Goal: Transaction & Acquisition: Purchase product/service

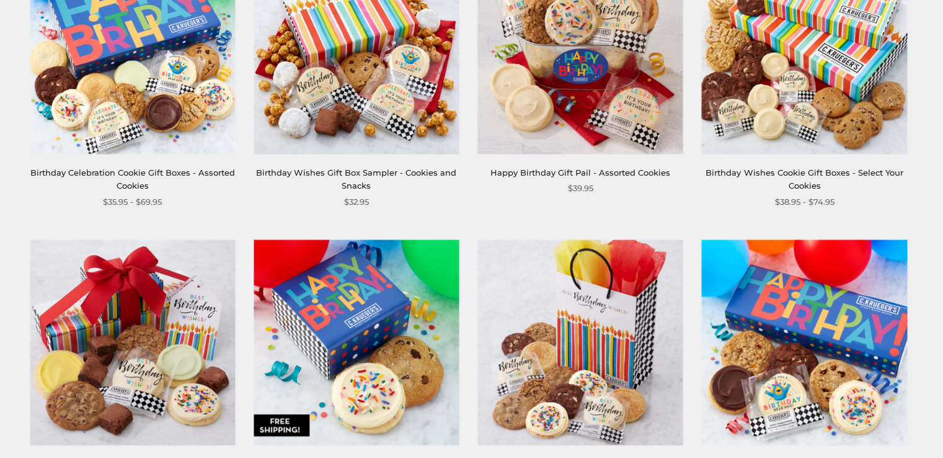
scroll to position [372, 0]
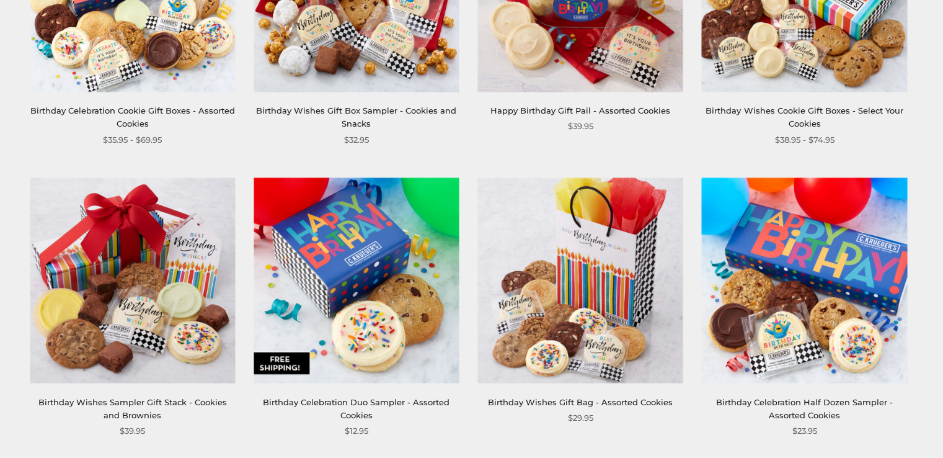
click at [384, 266] on img at bounding box center [356, 279] width 205 height 205
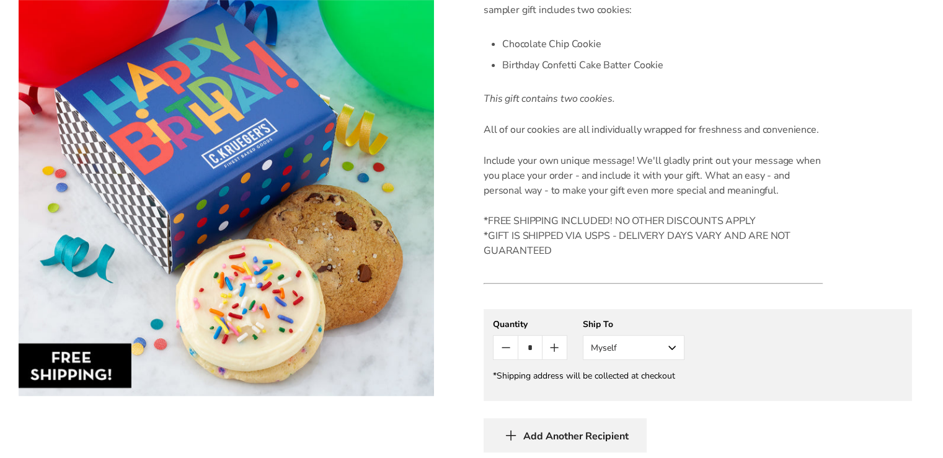
scroll to position [434, 0]
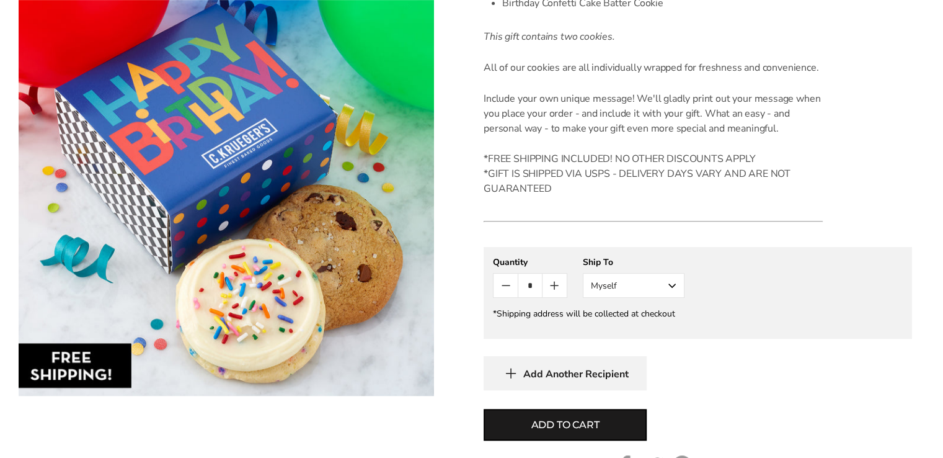
click at [608, 282] on button "Myself" at bounding box center [634, 285] width 102 height 25
click at [617, 329] on button "Other Recipient" at bounding box center [634, 331] width 100 height 22
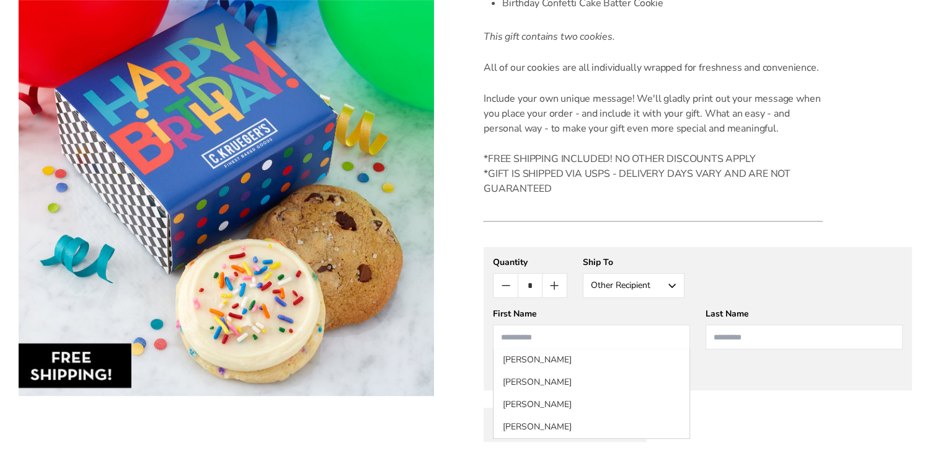
click at [522, 336] on input "First Name" at bounding box center [591, 336] width 197 height 25
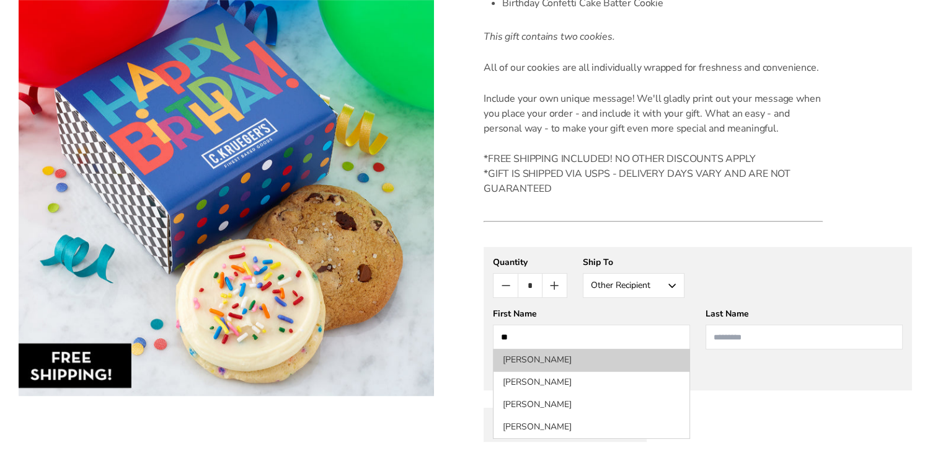
type input "*"
type input "*****"
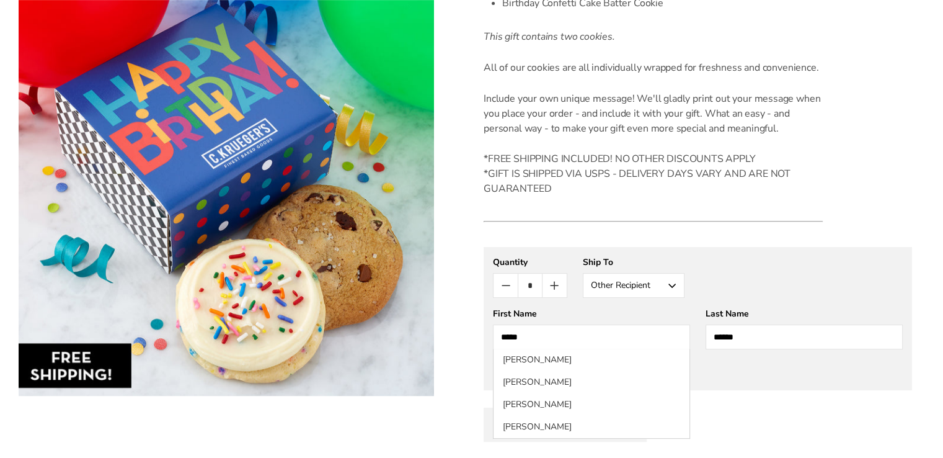
type input "******"
click at [782, 272] on div "**********" at bounding box center [698, 277] width 410 height 42
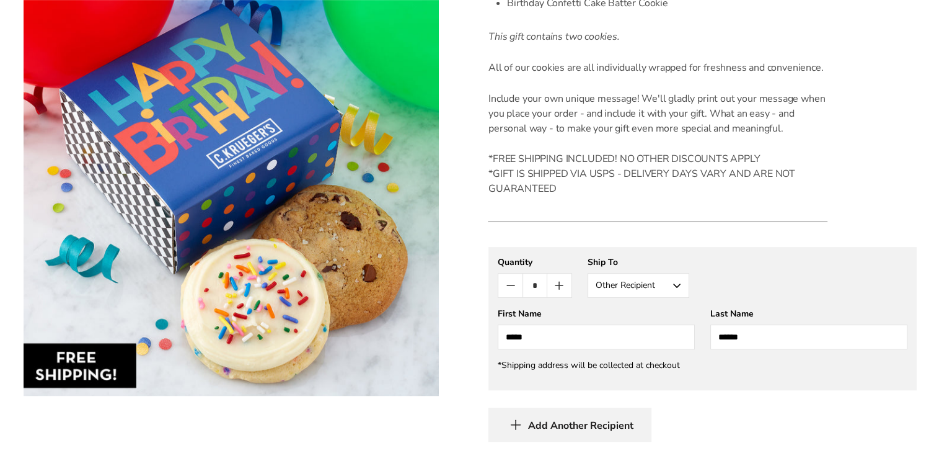
scroll to position [558, 0]
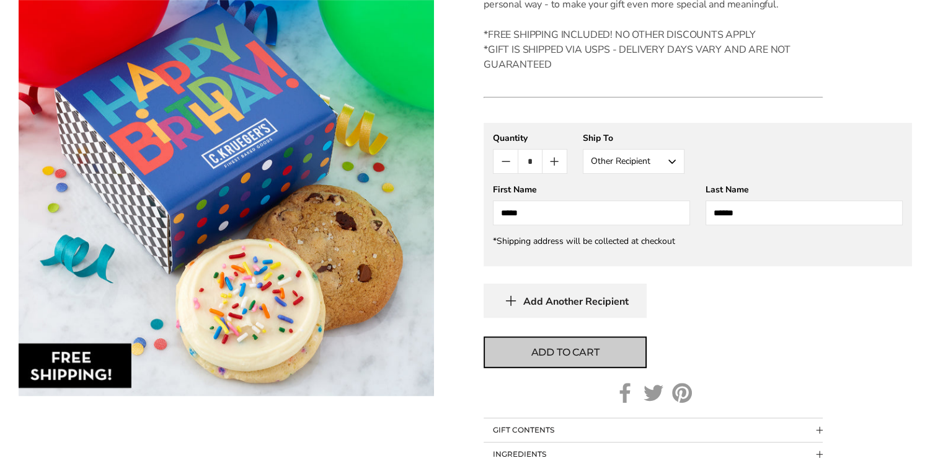
click at [582, 350] on span "Add to cart" at bounding box center [565, 352] width 68 height 15
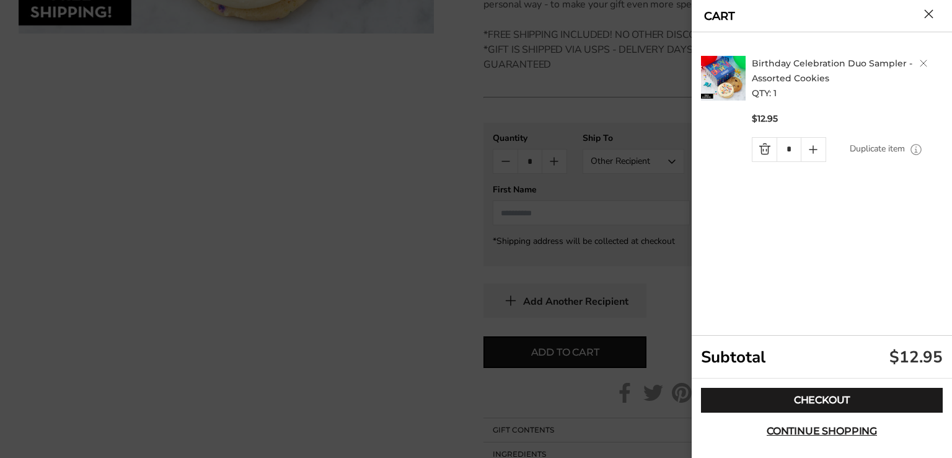
click at [882, 150] on link "Duplicate item" at bounding box center [877, 149] width 55 height 14
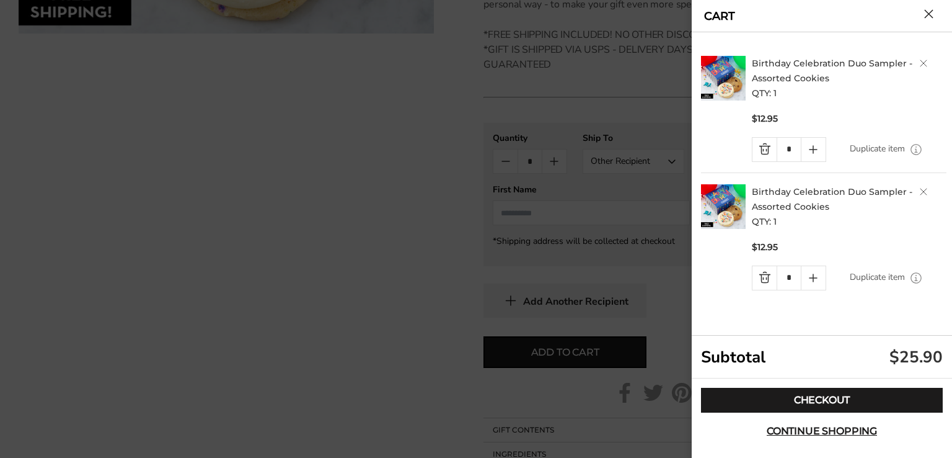
click at [882, 150] on link "Duplicate item" at bounding box center [877, 149] width 55 height 14
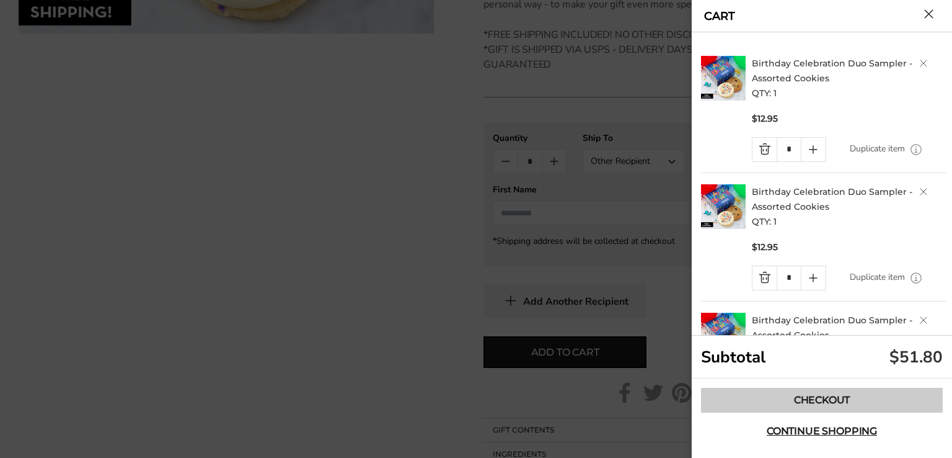
click at [833, 402] on link "Checkout" at bounding box center [822, 400] width 242 height 25
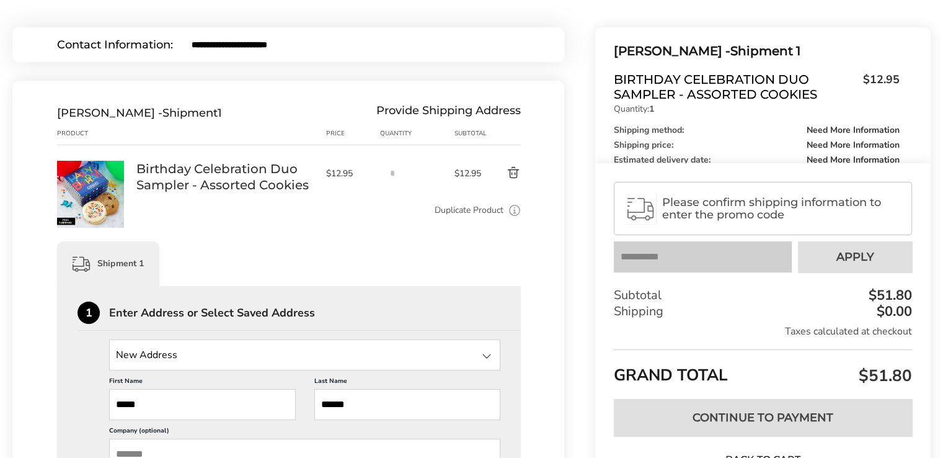
scroll to position [186, 0]
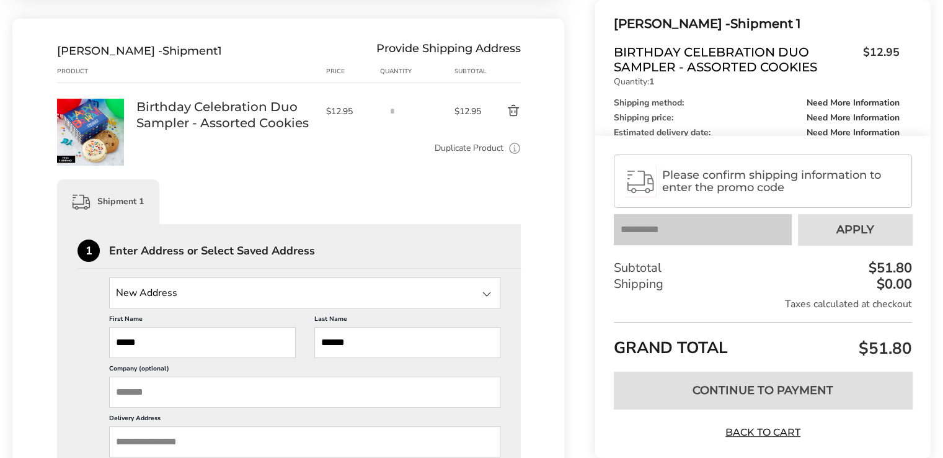
drag, startPoint x: 159, startPoint y: 348, endPoint x: 79, endPoint y: 331, distance: 81.3
drag, startPoint x: 350, startPoint y: 349, endPoint x: 316, endPoint y: 340, distance: 35.0
click at [316, 340] on input "******" at bounding box center [407, 342] width 187 height 31
click at [485, 293] on div at bounding box center [486, 293] width 15 height 15
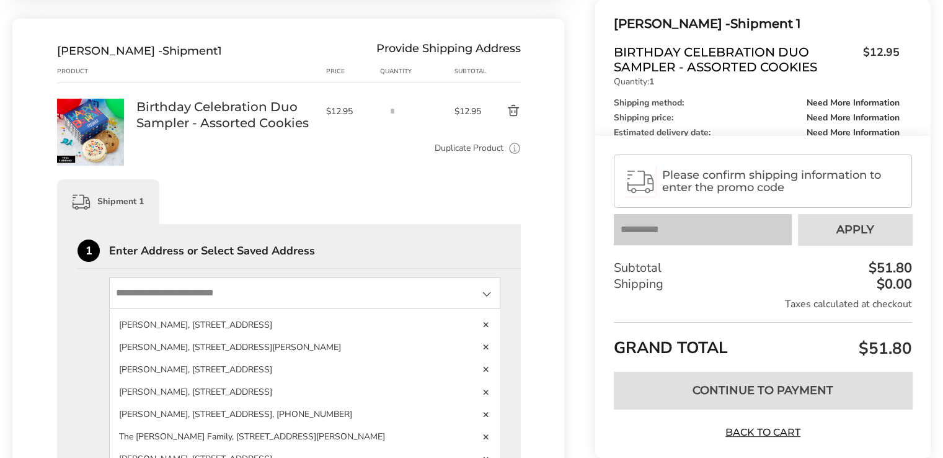
scroll to position [682, 0]
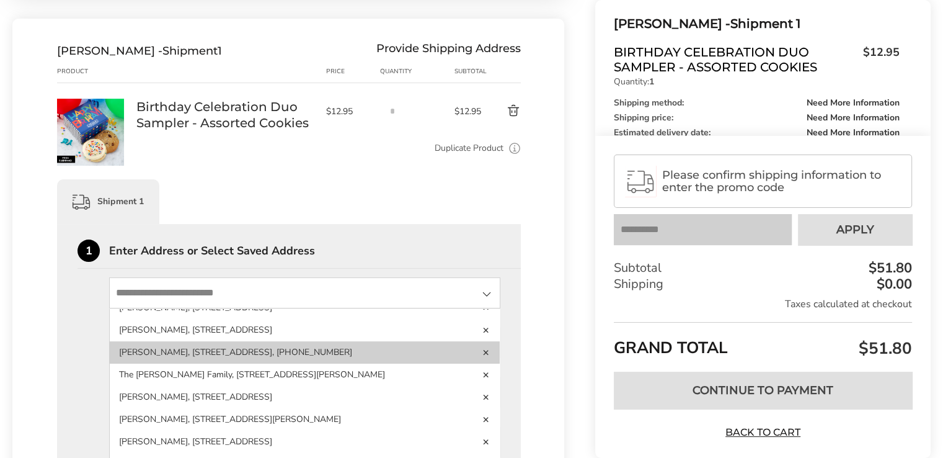
click at [314, 386] on li "[PERSON_NAME], [STREET_ADDRESS], [PHONE_NUMBER]" at bounding box center [305, 374] width 390 height 22
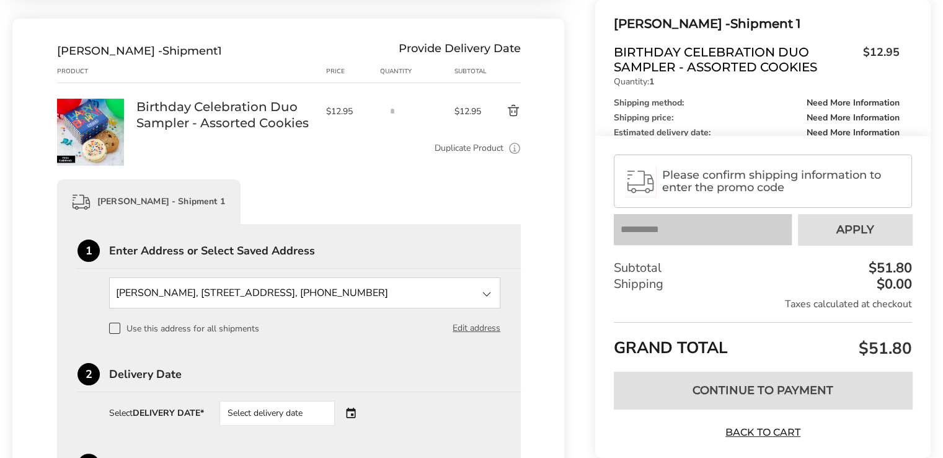
scroll to position [310, 0]
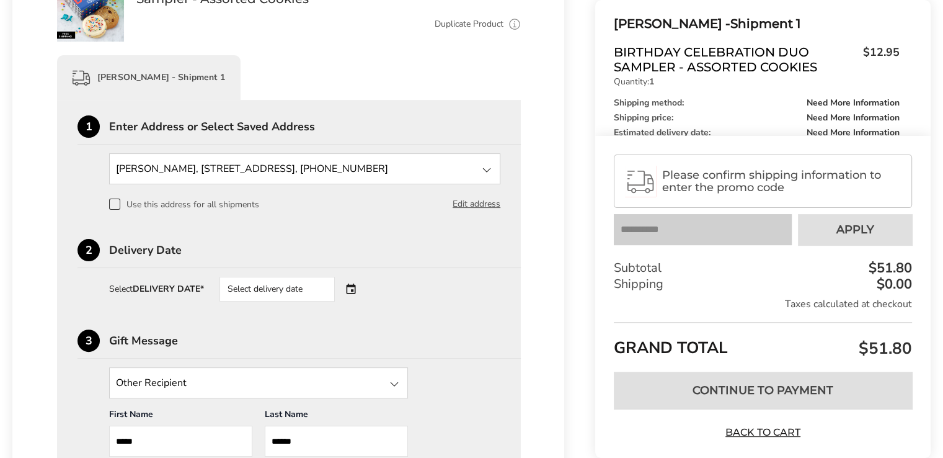
click at [252, 295] on div "Select delivery date" at bounding box center [277, 289] width 115 height 25
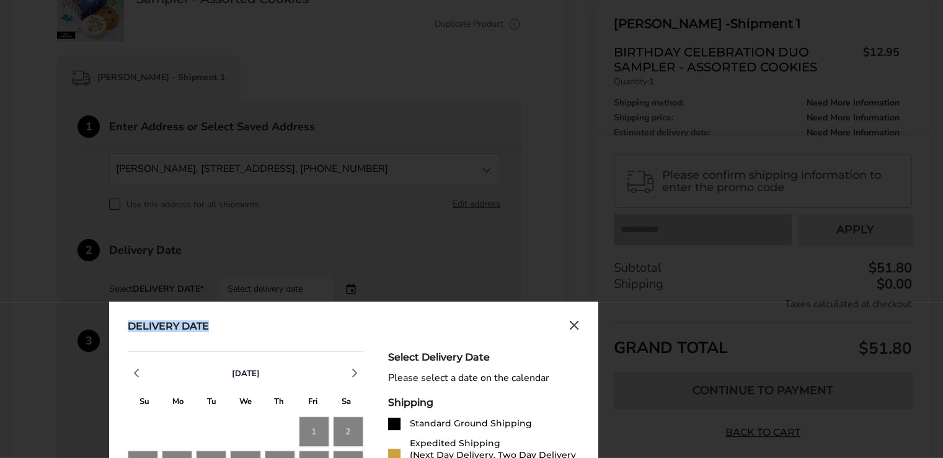
drag, startPoint x: 380, startPoint y: 312, endPoint x: 394, endPoint y: 256, distance: 57.8
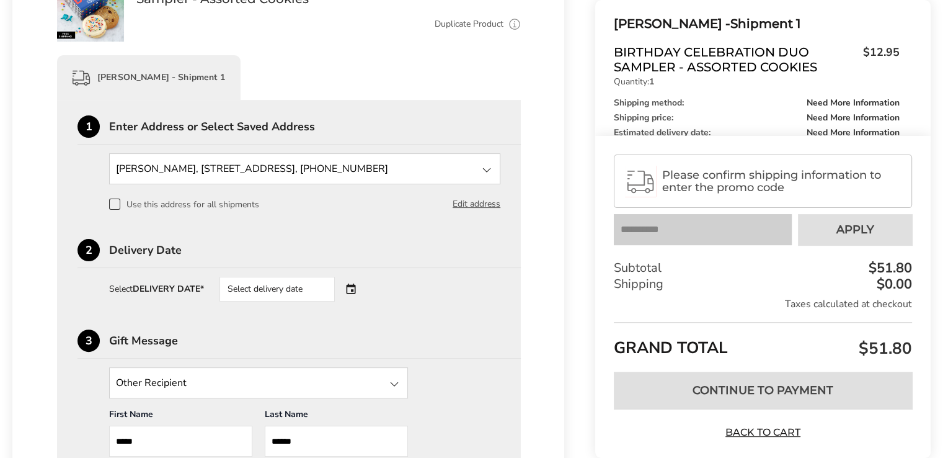
click at [259, 290] on div "Select delivery date" at bounding box center [277, 289] width 115 height 25
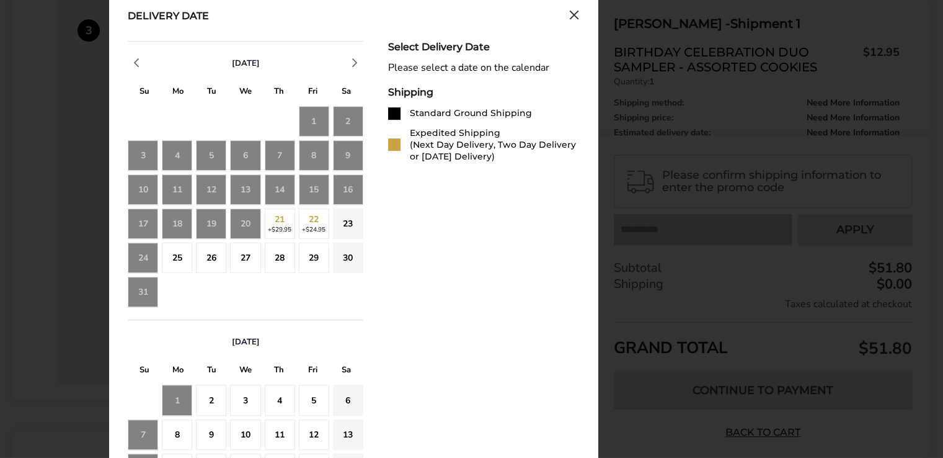
scroll to position [558, 0]
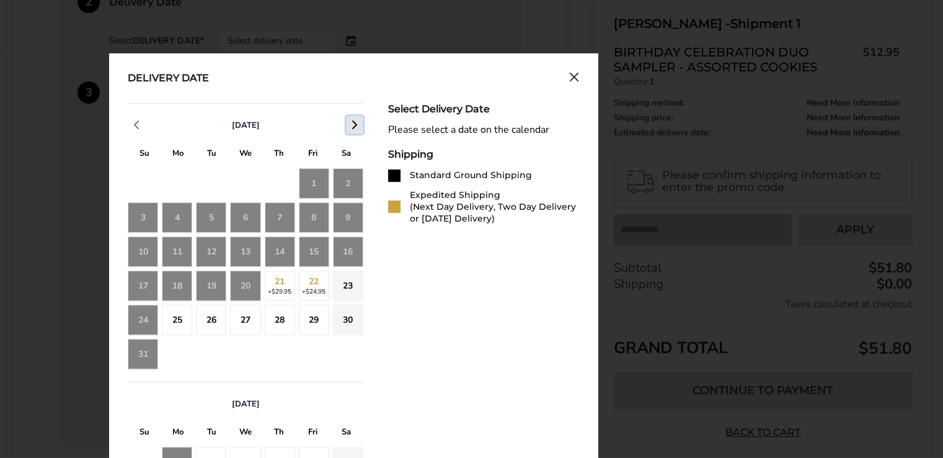
click at [355, 130] on icon "button" at bounding box center [354, 124] width 15 height 15
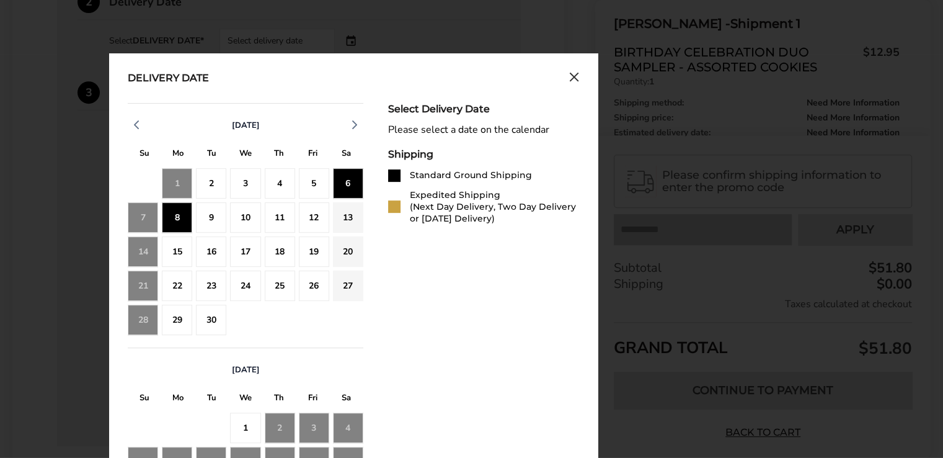
click at [189, 215] on div "8" at bounding box center [177, 217] width 30 height 30
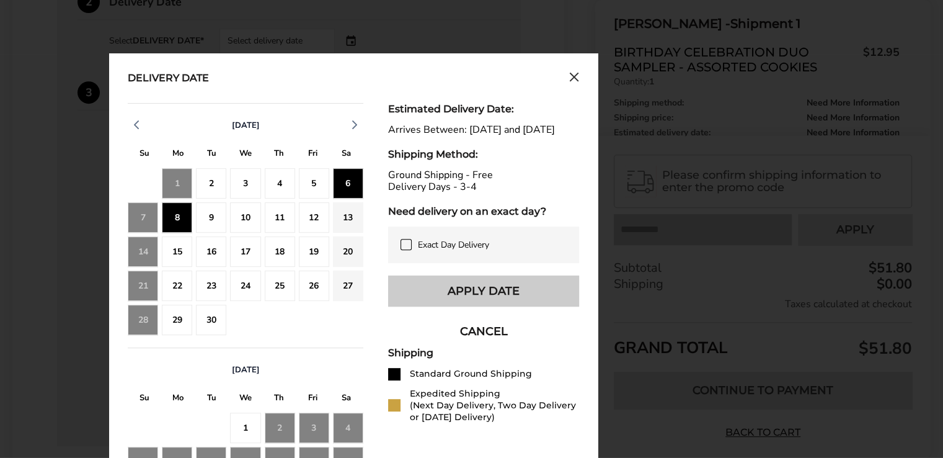
click at [484, 303] on button "Apply Date" at bounding box center [483, 290] width 191 height 31
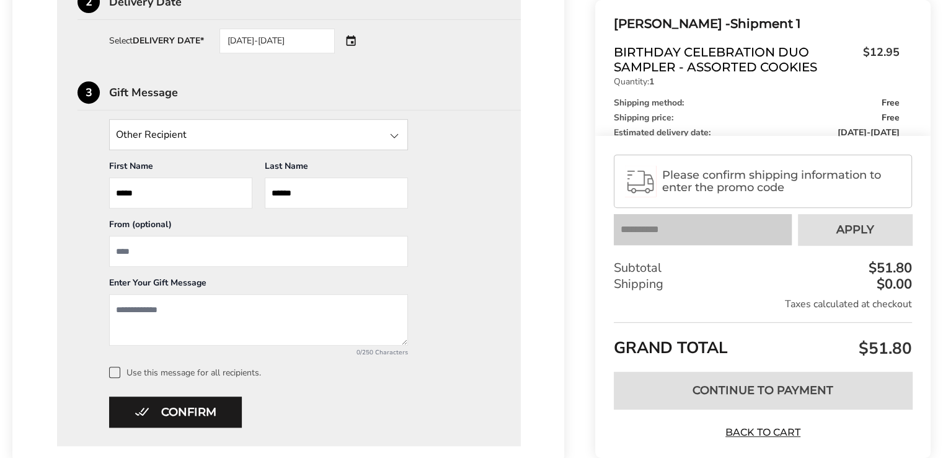
click at [164, 249] on input "From" at bounding box center [258, 251] width 299 height 31
type input "**********"
click at [120, 306] on textarea "Add a message" at bounding box center [258, 319] width 299 height 51
click at [207, 308] on textarea "**********" at bounding box center [258, 319] width 299 height 51
click at [246, 324] on textarea "**********" at bounding box center [258, 319] width 299 height 51
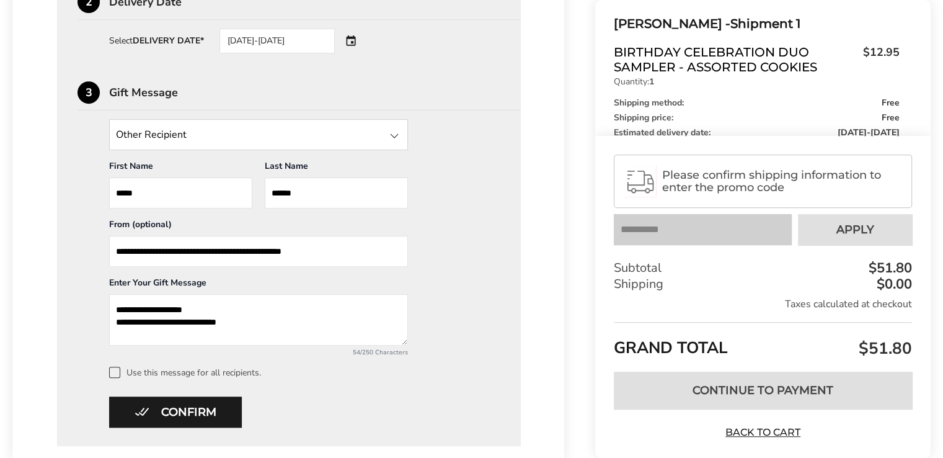
click at [203, 308] on textarea "**********" at bounding box center [258, 319] width 299 height 51
click at [249, 332] on textarea "**********" at bounding box center [258, 319] width 299 height 51
type textarea "**********"
click at [409, 278] on div "**********" at bounding box center [258, 317] width 311 height 80
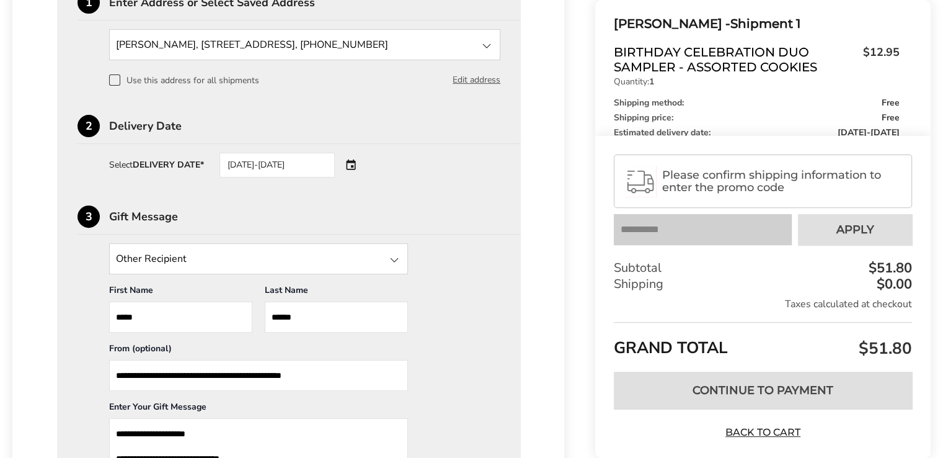
scroll to position [372, 0]
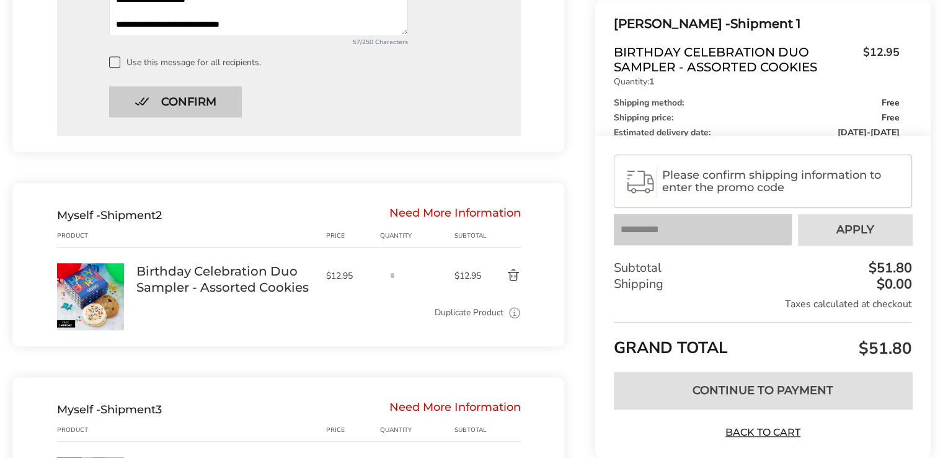
click at [172, 107] on button "Confirm" at bounding box center [175, 101] width 133 height 31
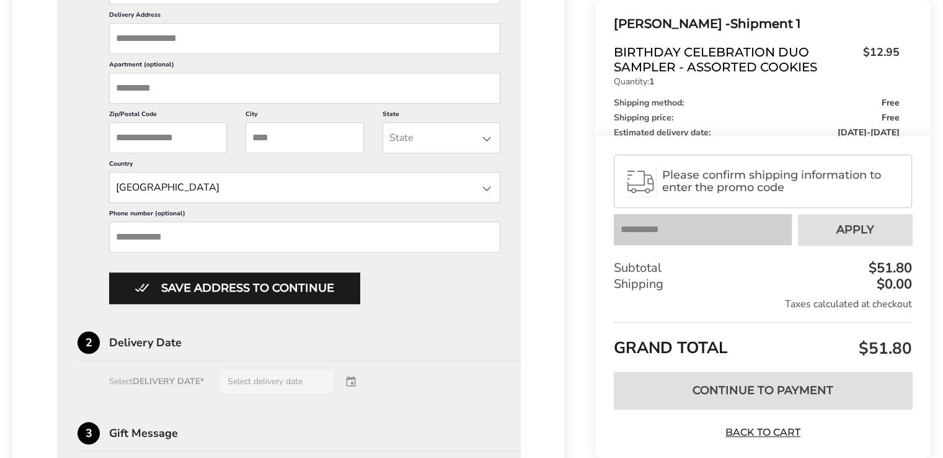
scroll to position [1597, 0]
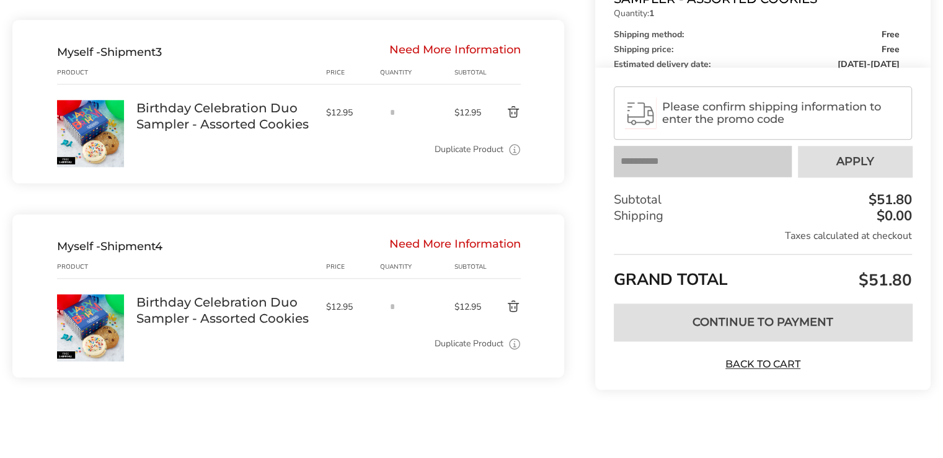
click at [460, 242] on div "Need More Information" at bounding box center [454, 246] width 131 height 14
drag, startPoint x: 288, startPoint y: 293, endPoint x: 260, endPoint y: 316, distance: 35.7
click at [286, 299] on link "Birthday Celebration Duo Sampler - Assorted Cookies" at bounding box center [224, 310] width 177 height 32
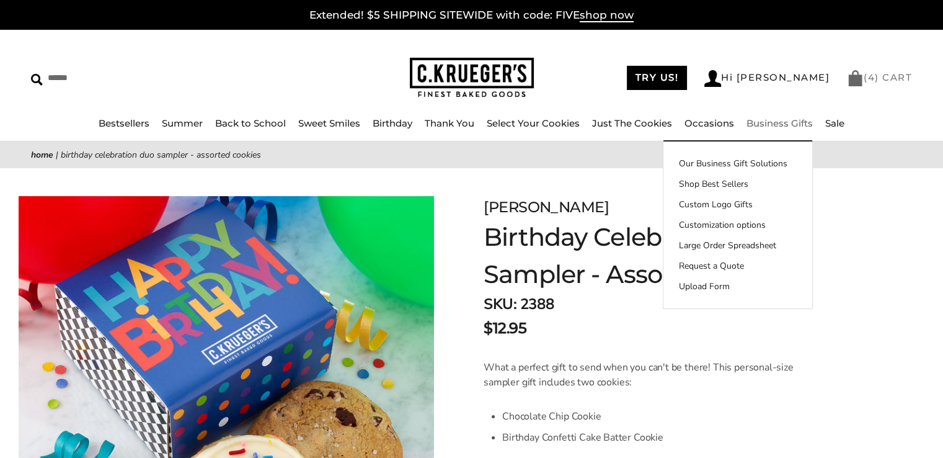
click at [876, 86] on li "( 4 ) CART" at bounding box center [879, 78] width 65 height 16
click at [876, 75] on link "( 4 ) CART" at bounding box center [879, 77] width 65 height 12
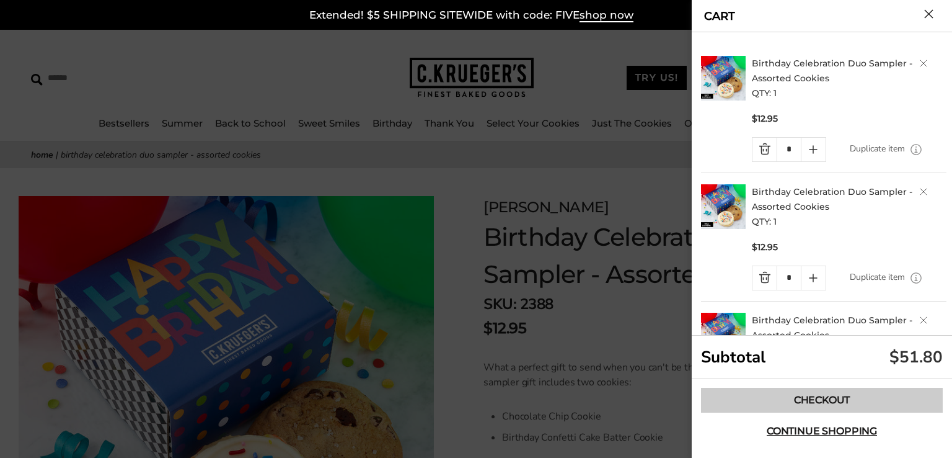
click at [828, 399] on link "Checkout" at bounding box center [822, 400] width 242 height 25
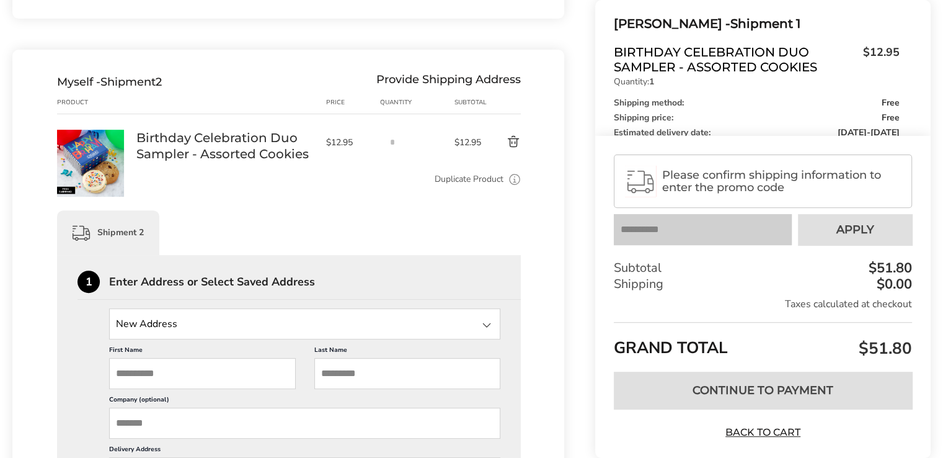
scroll to position [496, 0]
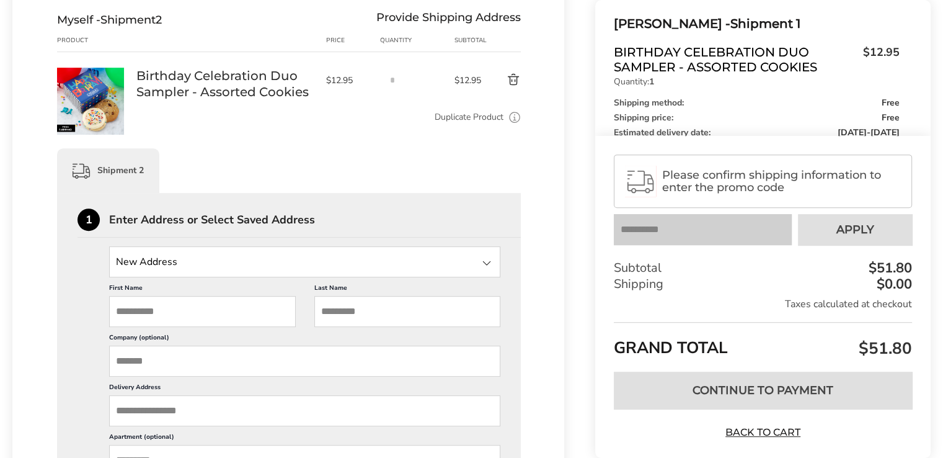
click at [156, 316] on input "First Name" at bounding box center [202, 311] width 187 height 31
click at [192, 272] on input "State" at bounding box center [304, 261] width 391 height 31
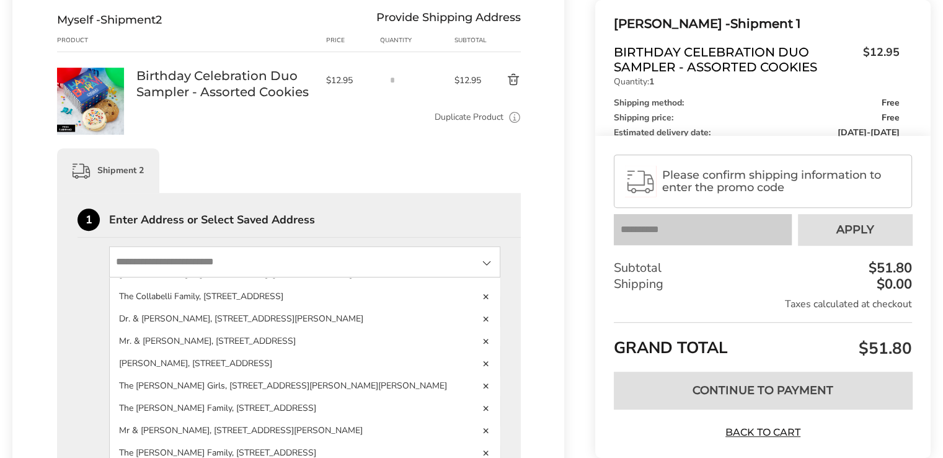
scroll to position [992, 0]
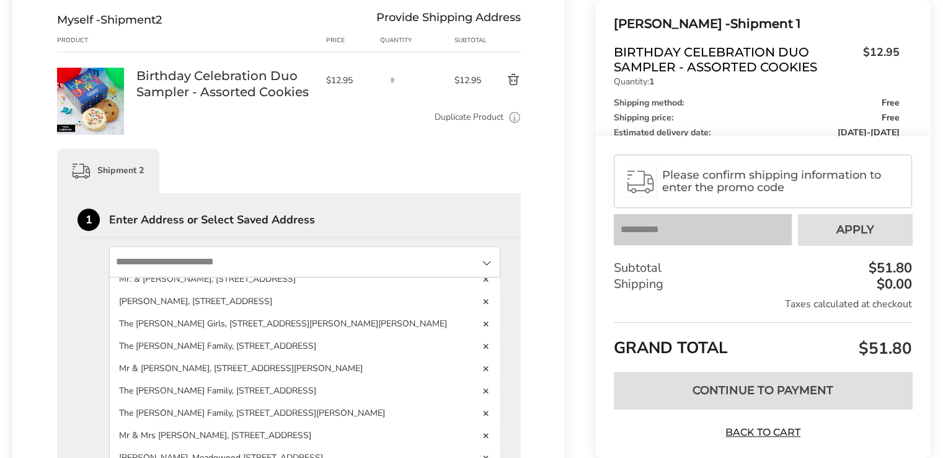
click at [125, 268] on input "State" at bounding box center [304, 261] width 391 height 31
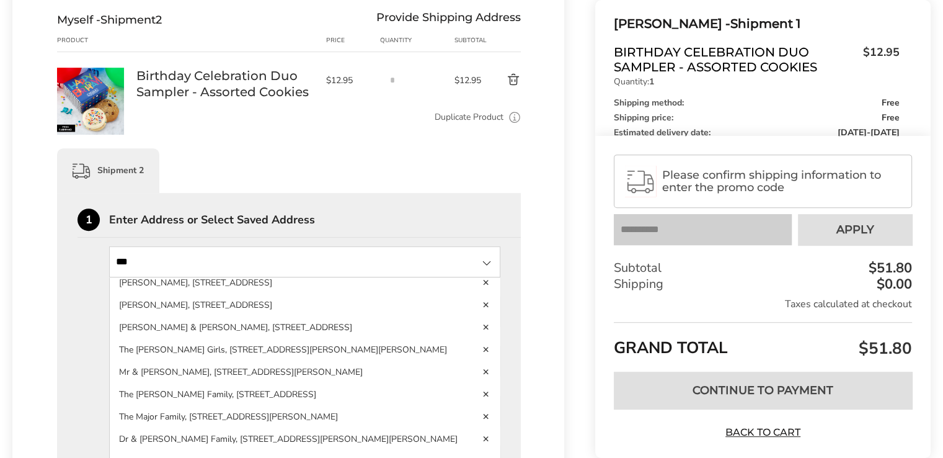
scroll to position [0, 0]
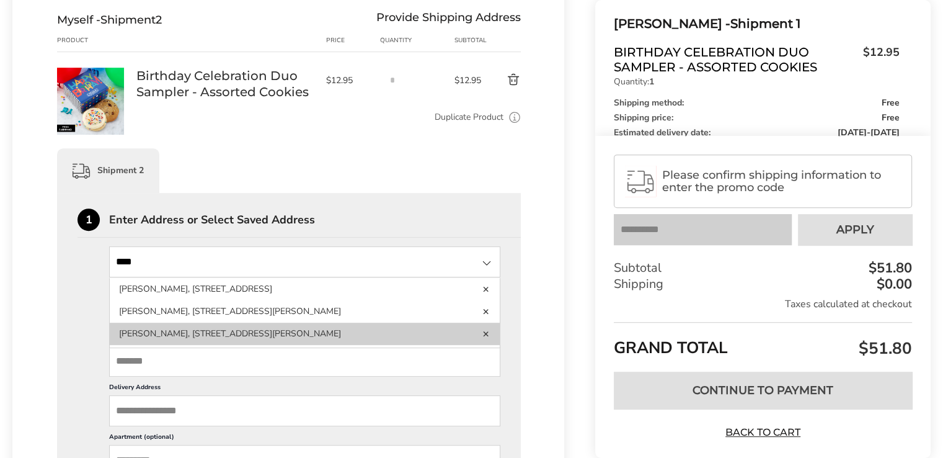
type input "****"
click at [196, 337] on li "[PERSON_NAME], [STREET_ADDRESS][PERSON_NAME]" at bounding box center [305, 333] width 390 height 22
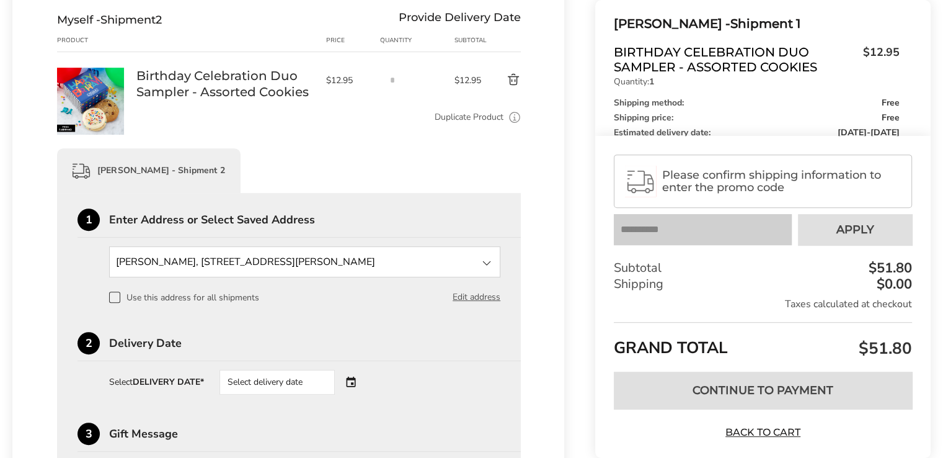
click at [313, 386] on div "Select delivery date" at bounding box center [277, 382] width 115 height 25
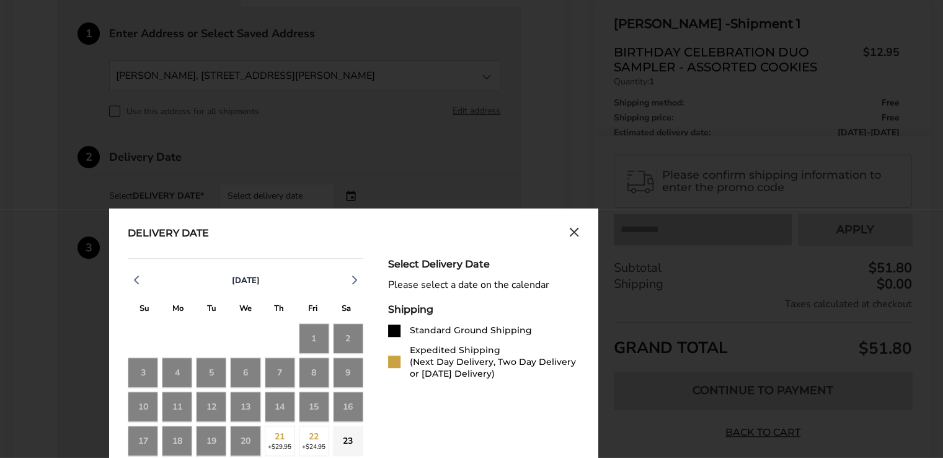
scroll to position [806, 0]
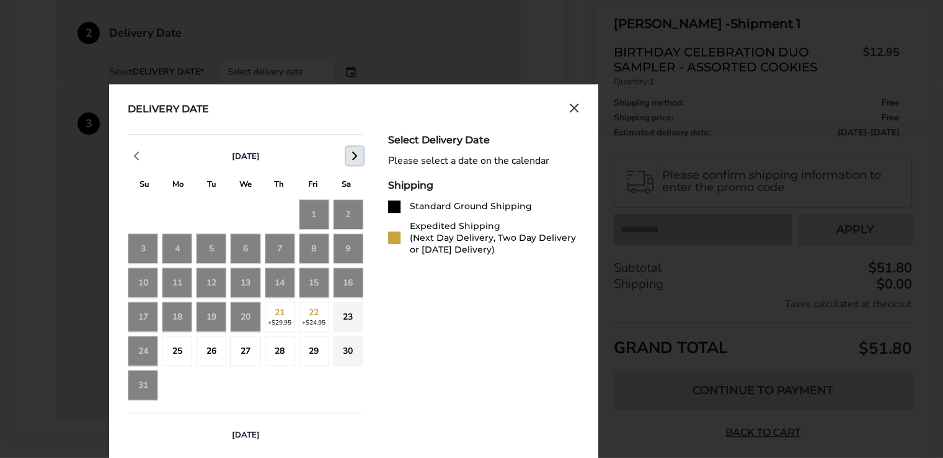
click at [353, 162] on icon "button" at bounding box center [354, 155] width 15 height 15
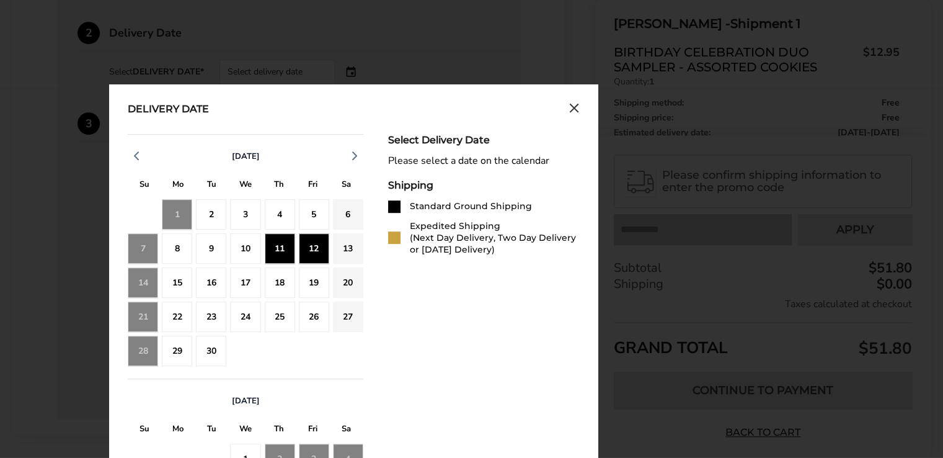
click at [309, 255] on div "12" at bounding box center [314, 248] width 30 height 30
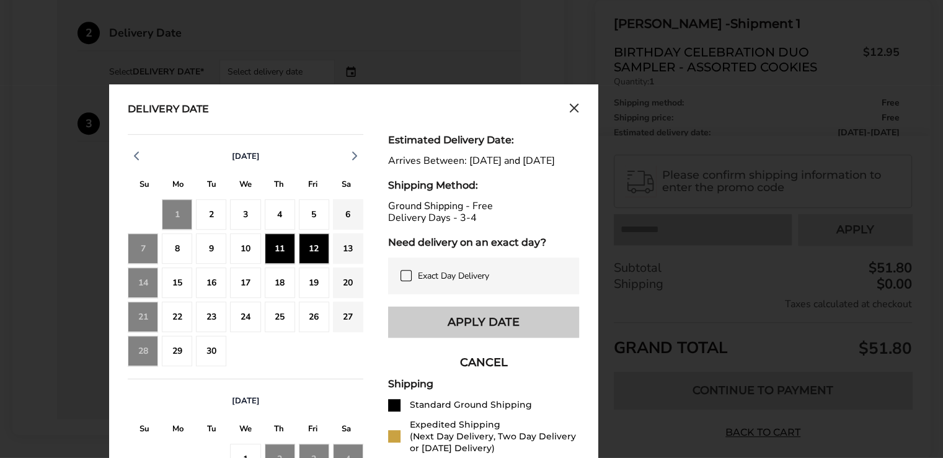
click at [476, 334] on button "Apply Date" at bounding box center [483, 321] width 191 height 31
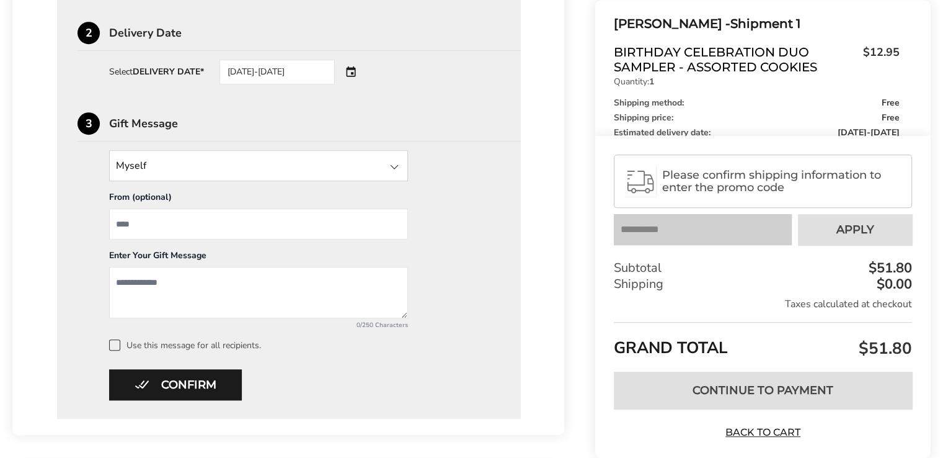
click at [399, 174] on div at bounding box center [394, 166] width 15 height 15
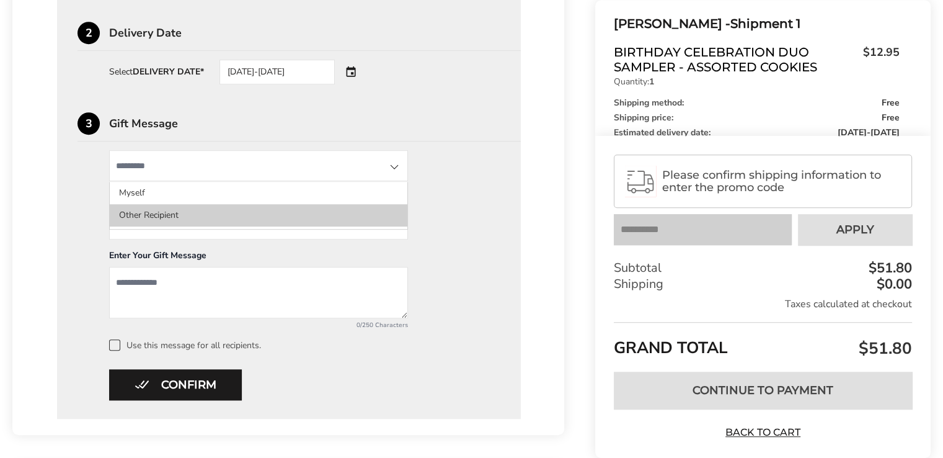
click at [161, 220] on li "Other Recipient" at bounding box center [259, 215] width 298 height 22
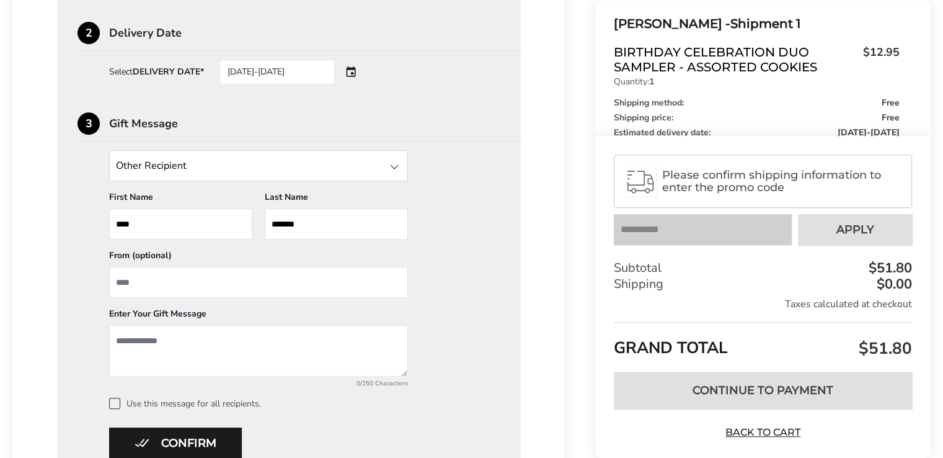
click at [140, 290] on input "From" at bounding box center [258, 282] width 299 height 31
type input "**********"
click at [146, 342] on textarea "Add a message" at bounding box center [258, 350] width 299 height 51
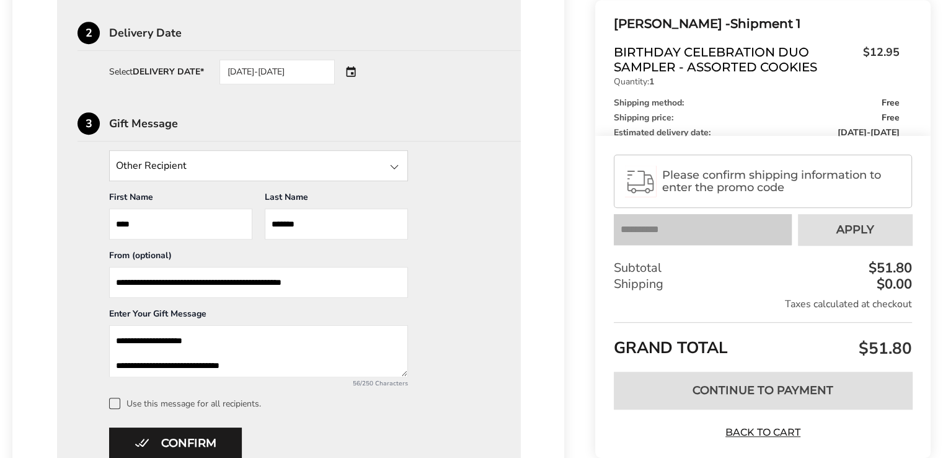
type textarea "**********"
click at [238, 388] on div "56/250 Characters" at bounding box center [258, 383] width 299 height 9
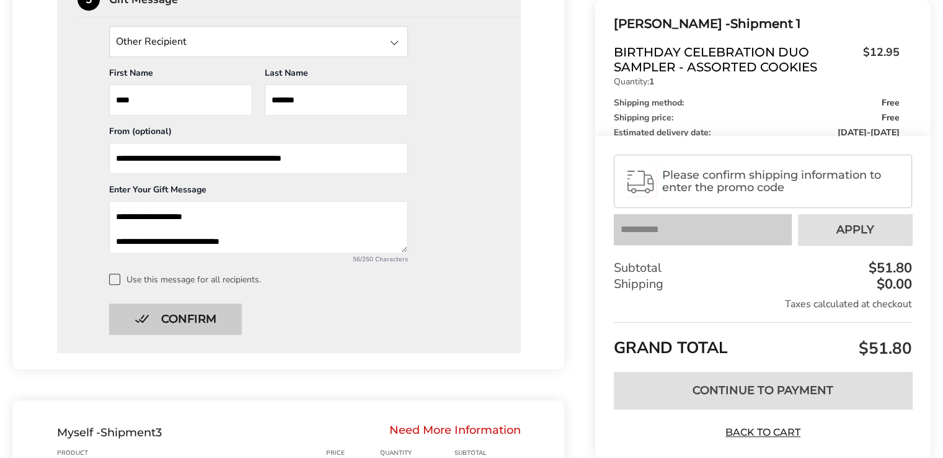
click at [202, 334] on button "Confirm" at bounding box center [175, 318] width 133 height 31
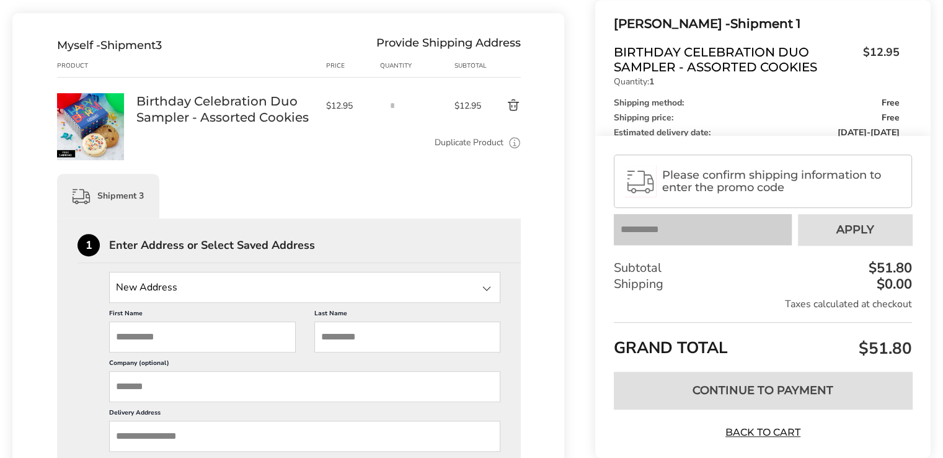
scroll to position [812, 0]
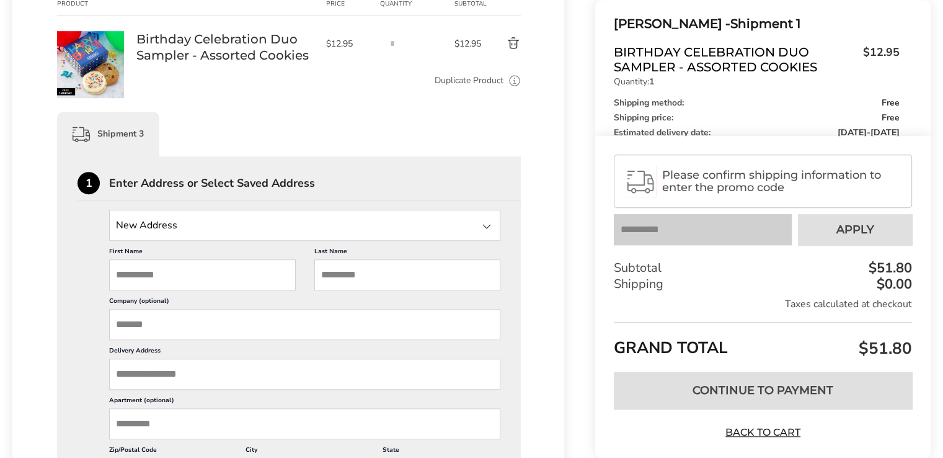
click at [182, 229] on input "State" at bounding box center [304, 225] width 391 height 31
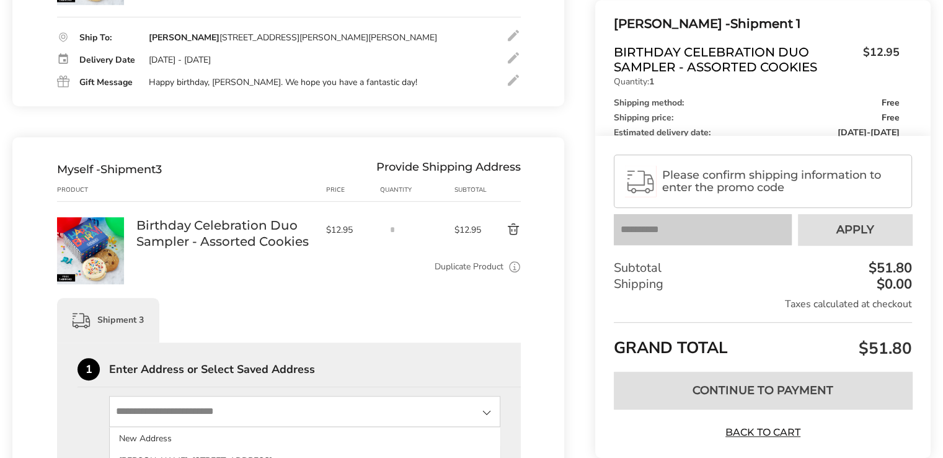
scroll to position [688, 0]
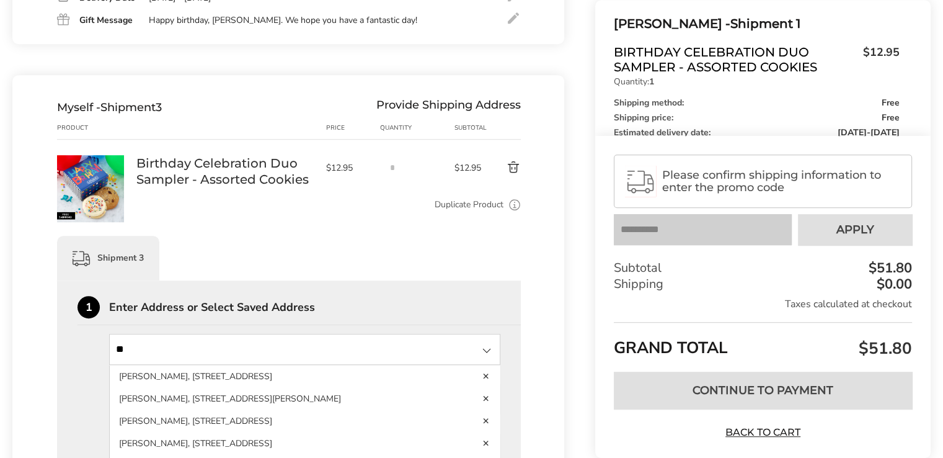
type input "*"
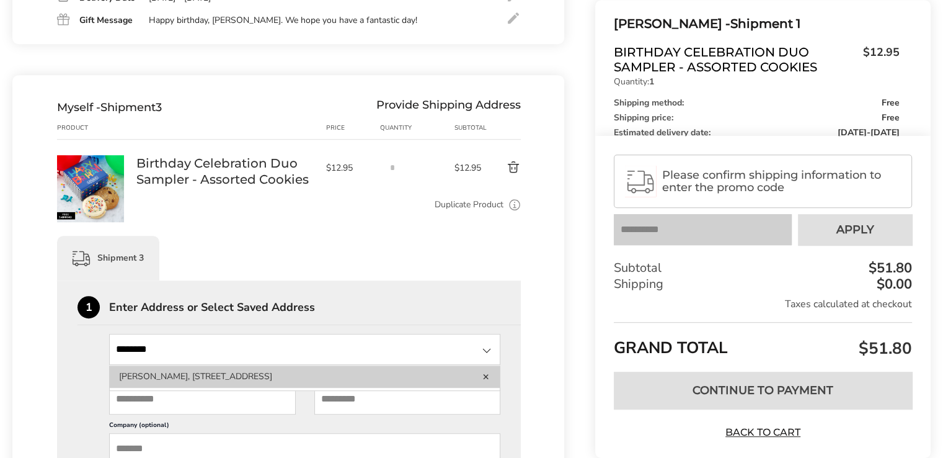
type input "*******"
click at [182, 384] on li "[PERSON_NAME], [STREET_ADDRESS]" at bounding box center [305, 376] width 390 height 22
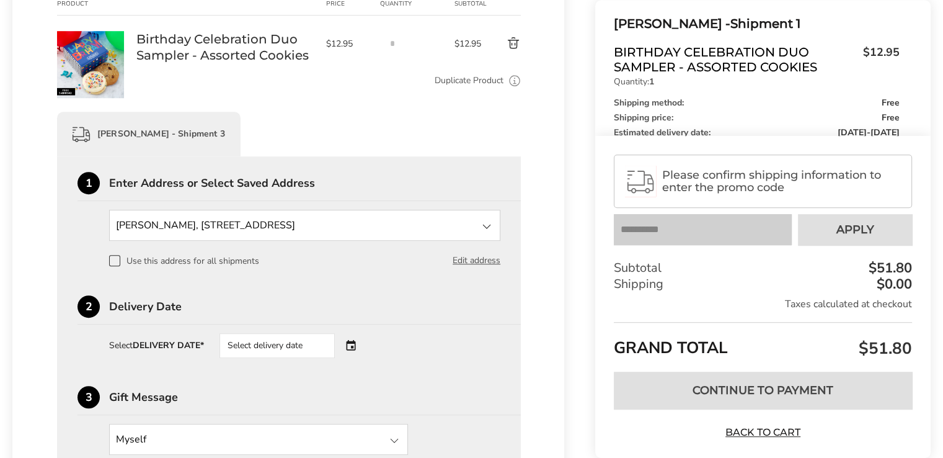
scroll to position [874, 0]
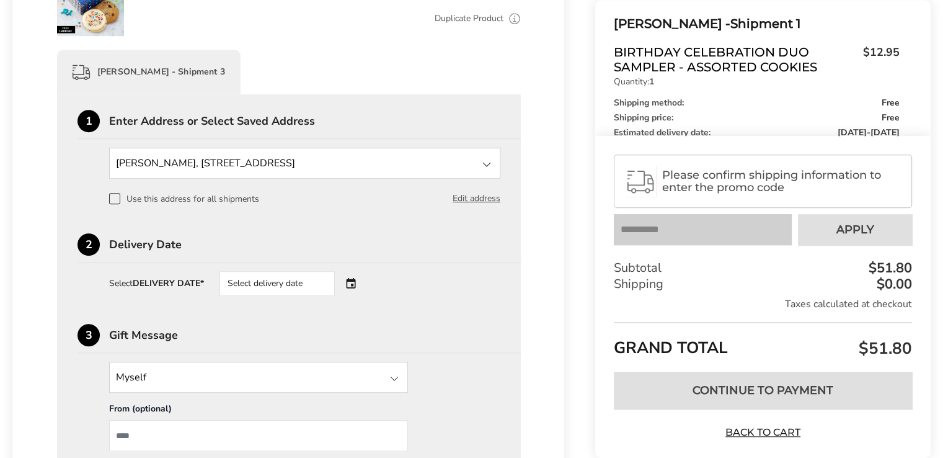
click at [255, 286] on div "Select delivery date" at bounding box center [277, 283] width 115 height 25
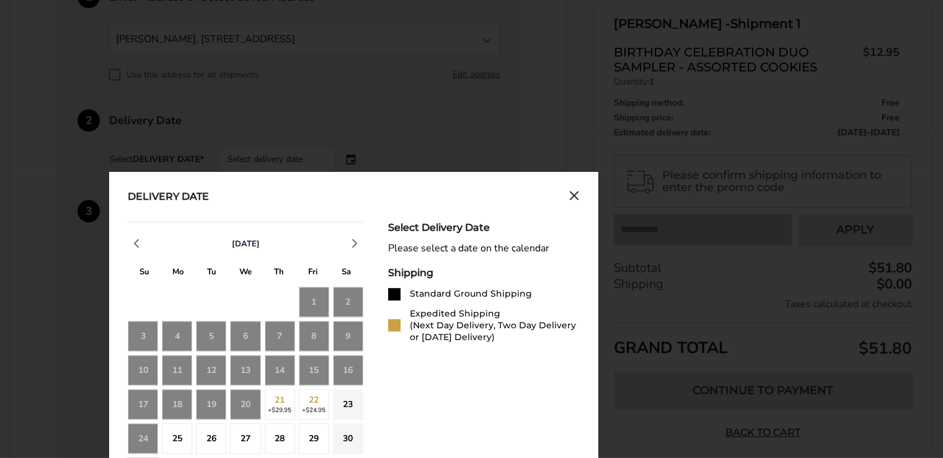
scroll to position [1060, 0]
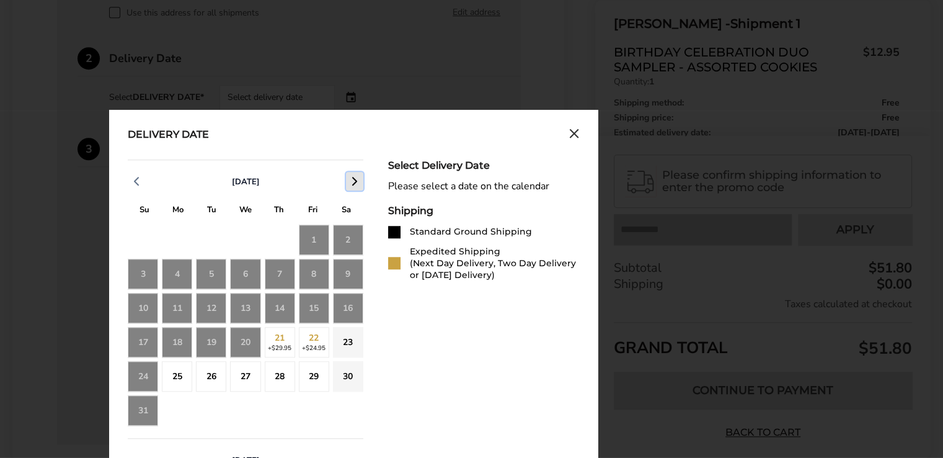
click at [352, 189] on icon "button" at bounding box center [354, 181] width 15 height 15
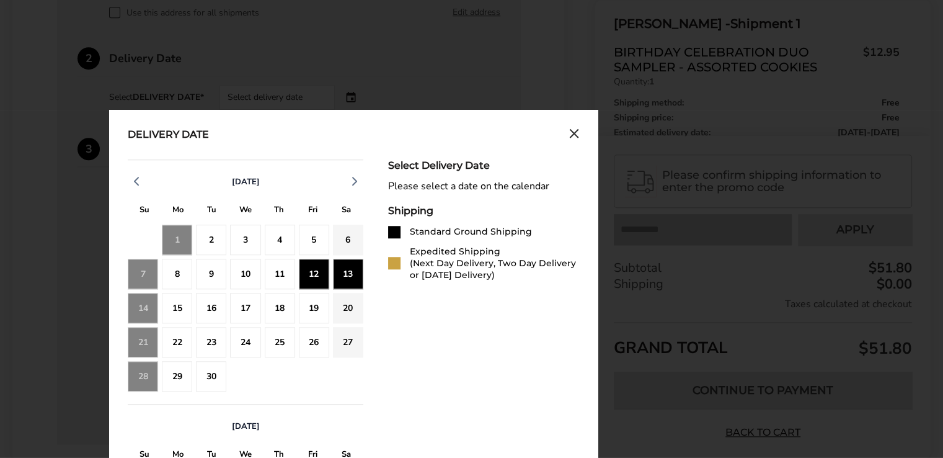
click at [352, 285] on div "13" at bounding box center [348, 274] width 30 height 30
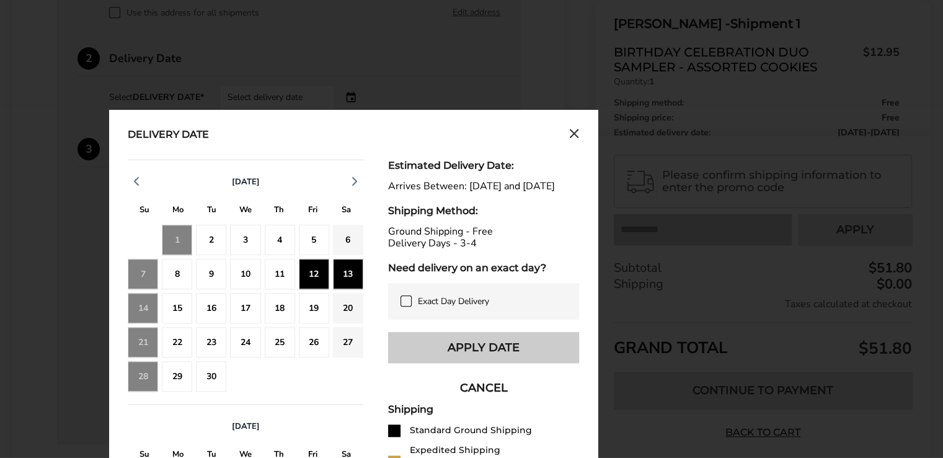
click at [461, 363] on button "Apply Date" at bounding box center [483, 347] width 191 height 31
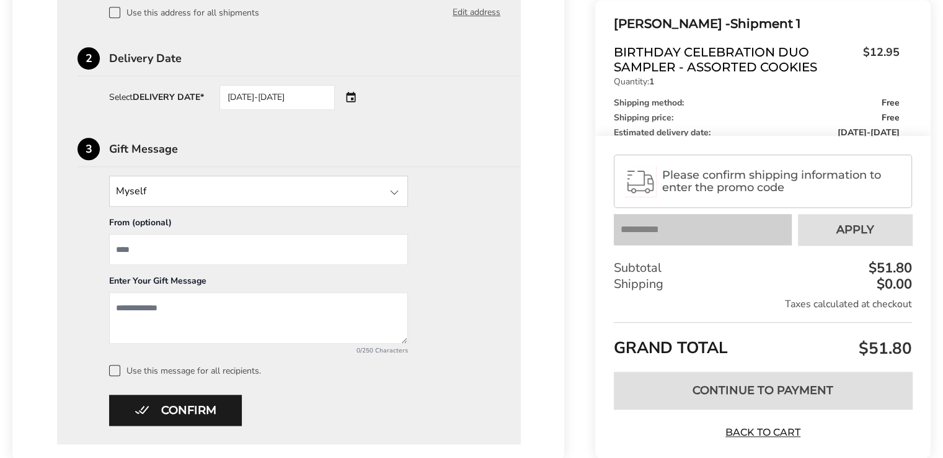
click at [144, 262] on input "From" at bounding box center [258, 249] width 299 height 31
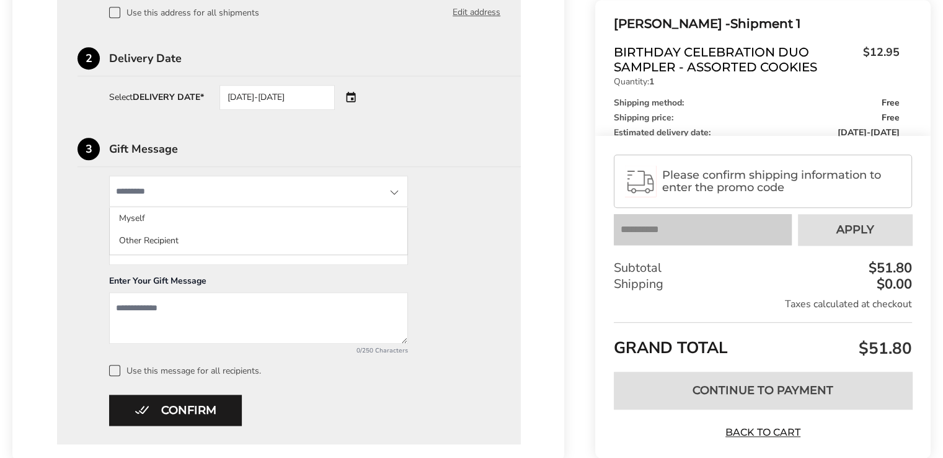
click at [159, 189] on input "State" at bounding box center [258, 190] width 299 height 31
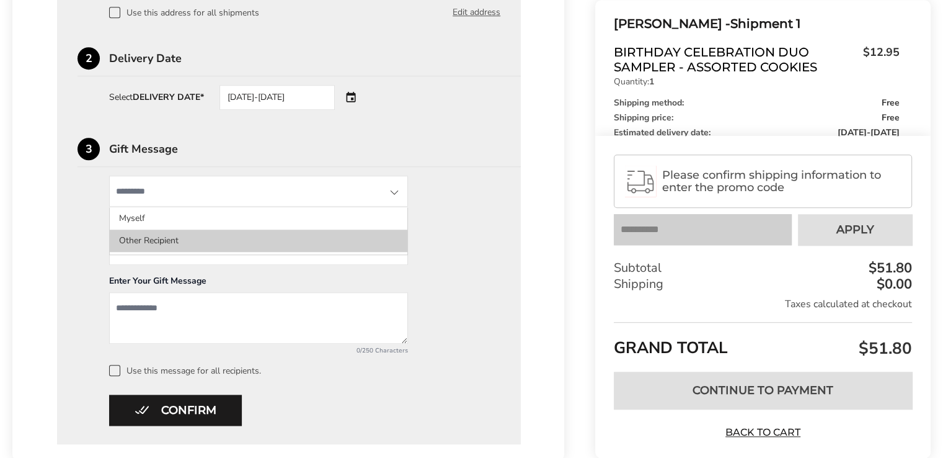
click at [145, 246] on li "Other Recipient" at bounding box center [259, 240] width 298 height 22
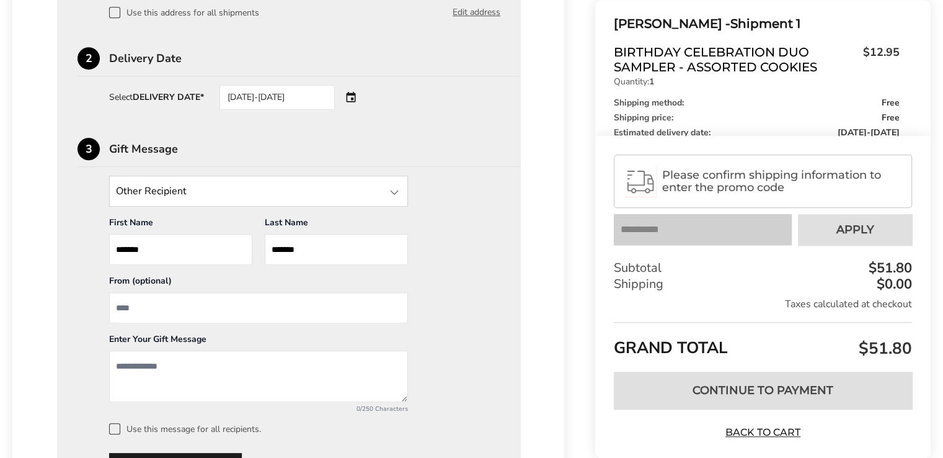
click at [138, 314] on input "From" at bounding box center [258, 307] width 299 height 31
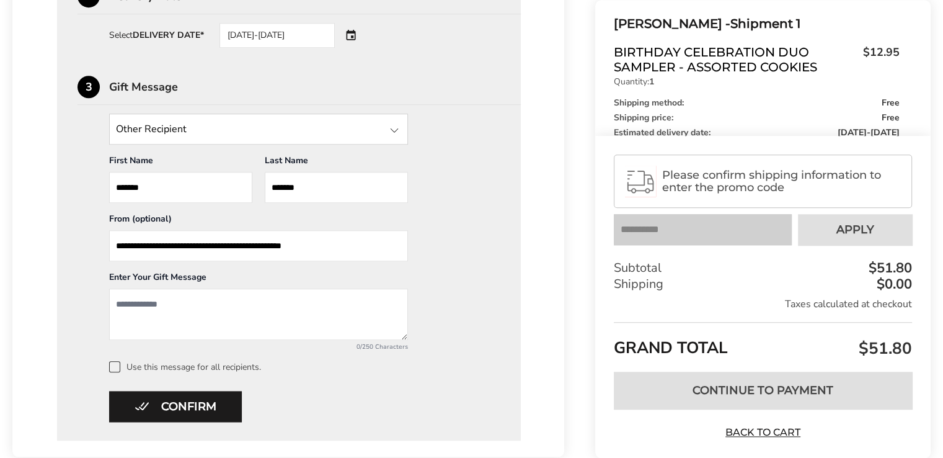
type input "**********"
click at [129, 313] on textarea "Add a message" at bounding box center [258, 313] width 299 height 51
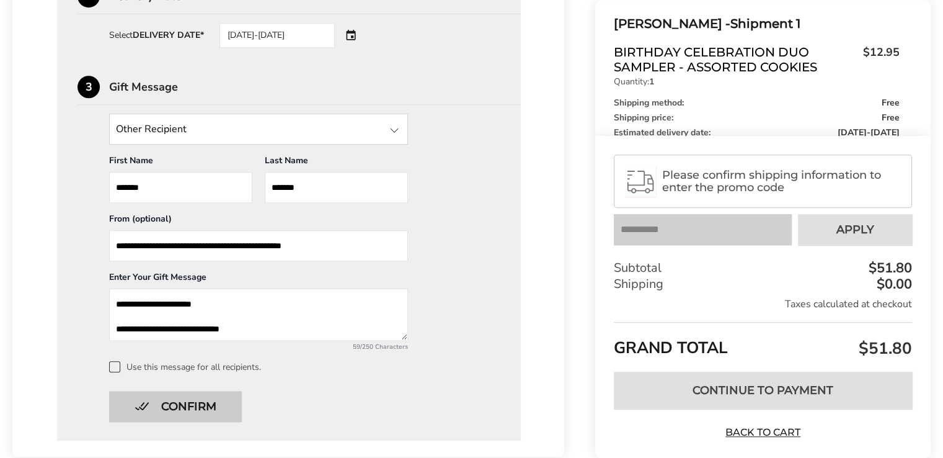
type textarea "**********"
click at [181, 419] on button "Confirm" at bounding box center [175, 406] width 133 height 31
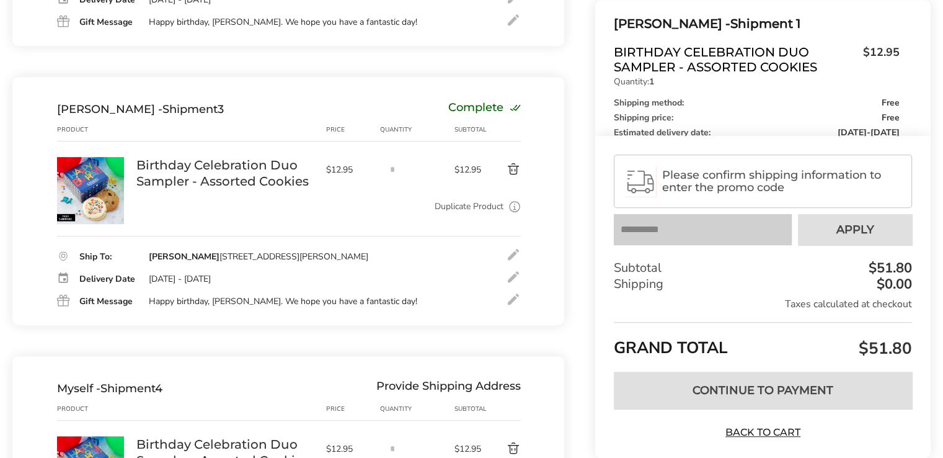
scroll to position [438, 0]
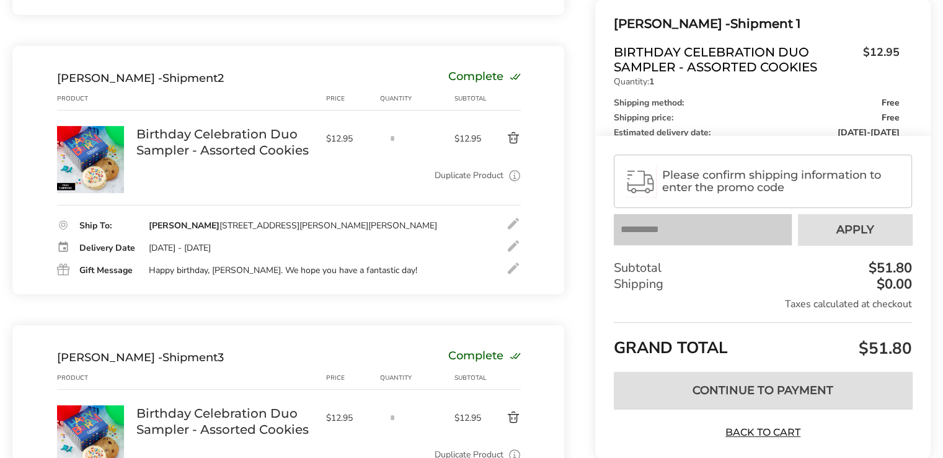
click at [223, 167] on div "Birthday Celebration Duo Sampler - Assorted Cookies Sold out" at bounding box center [231, 147] width 190 height 43
click at [223, 158] on link "Birthday Celebration Duo Sampler - Assorted Cookies" at bounding box center [224, 142] width 177 height 32
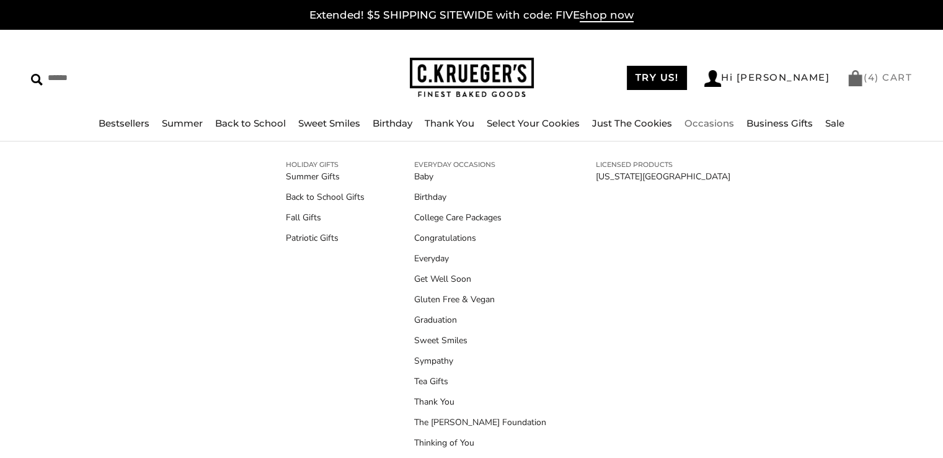
click at [871, 78] on span "4" at bounding box center [871, 77] width 7 height 12
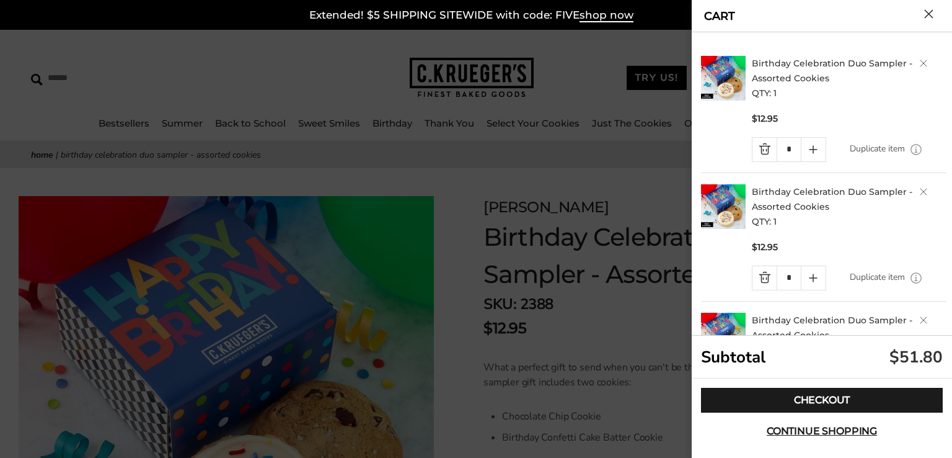
click at [926, 14] on button "Close cart" at bounding box center [929, 13] width 9 height 9
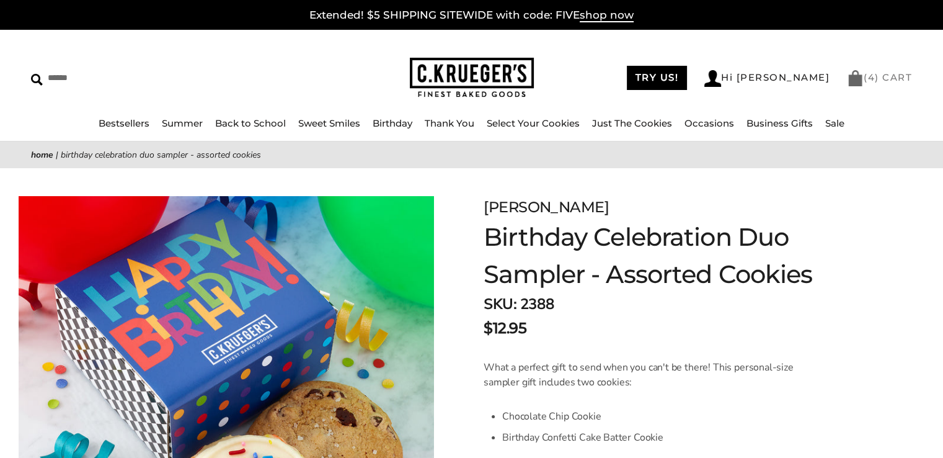
click at [876, 80] on link "( 4 ) CART" at bounding box center [879, 77] width 65 height 12
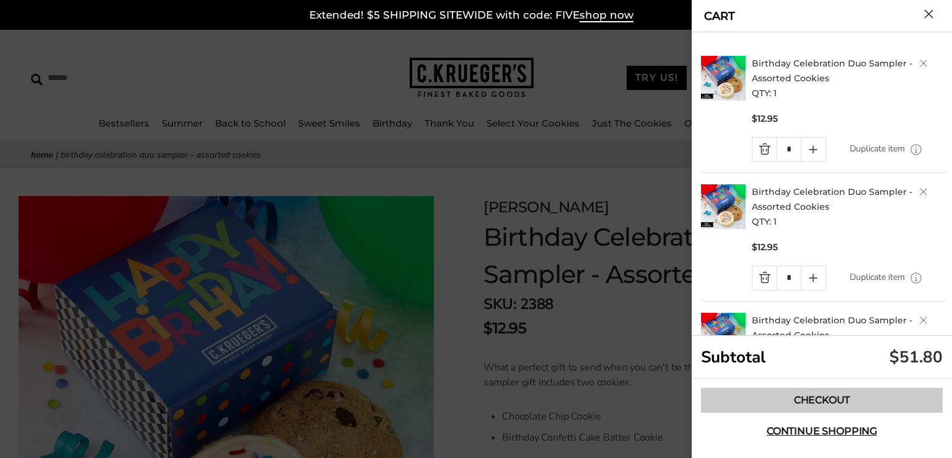
click at [841, 399] on link "Checkout" at bounding box center [822, 400] width 242 height 25
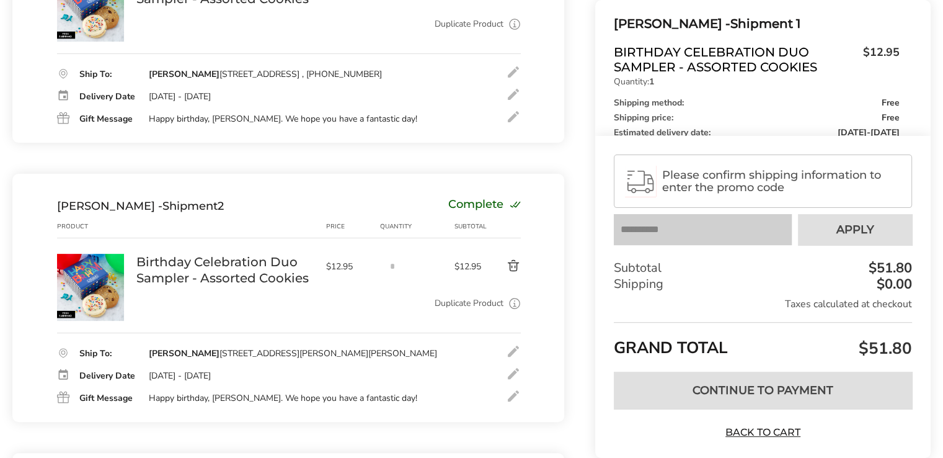
scroll to position [372, 0]
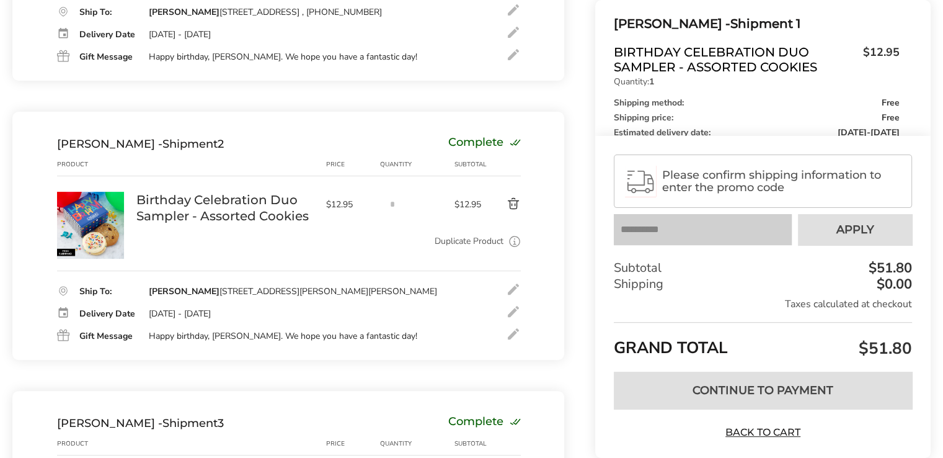
click at [514, 291] on div at bounding box center [513, 289] width 15 height 15
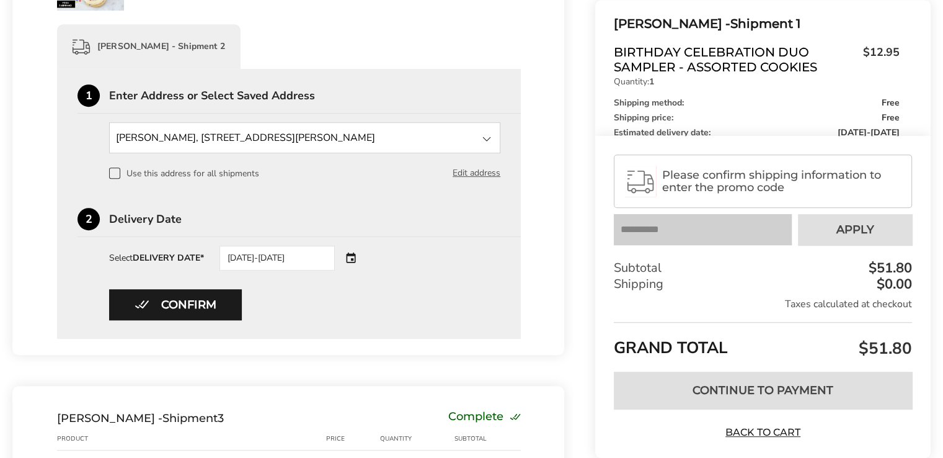
scroll to position [682, 0]
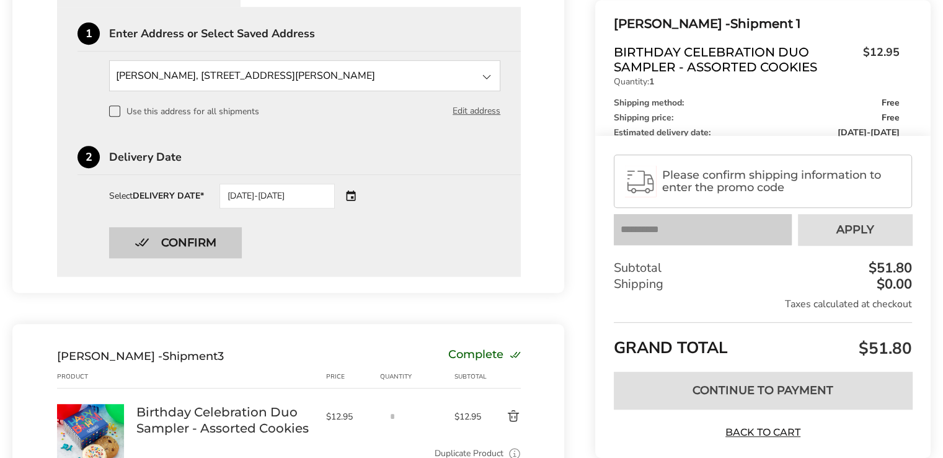
click at [224, 252] on button "Confirm" at bounding box center [175, 242] width 133 height 31
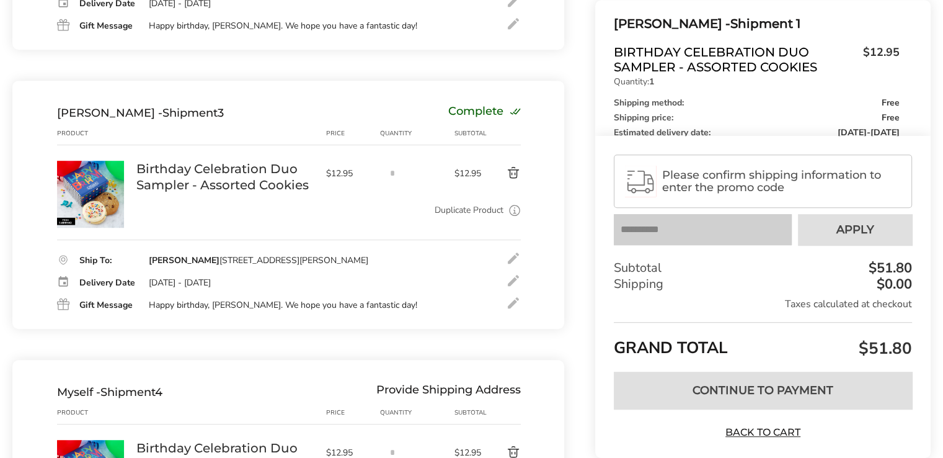
scroll to position [680, 0]
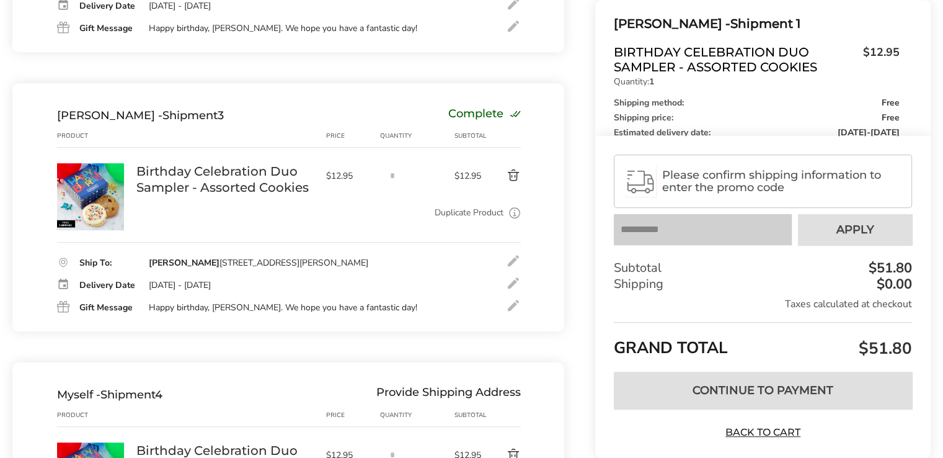
click at [513, 311] on div at bounding box center [513, 305] width 15 height 15
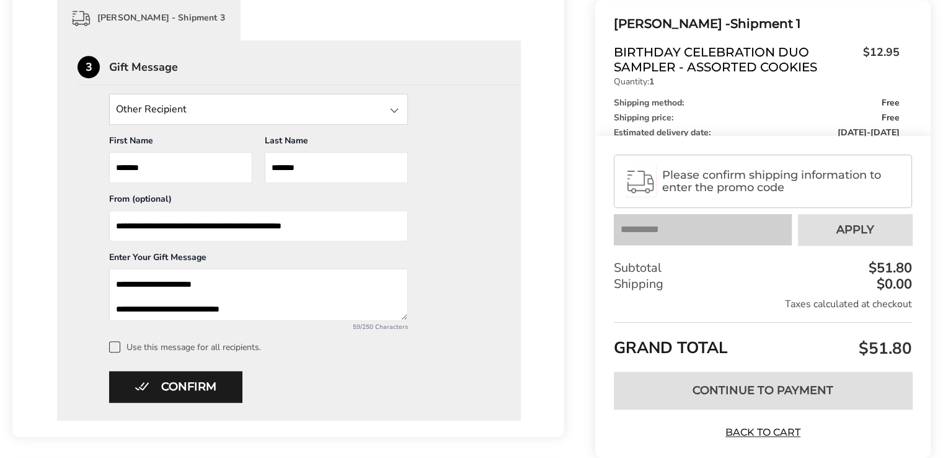
scroll to position [990, 0]
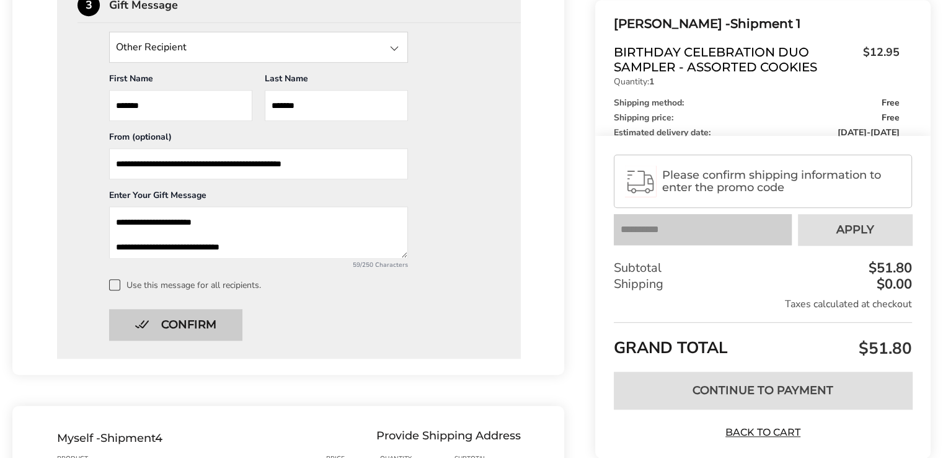
click at [223, 325] on button "Confirm" at bounding box center [175, 324] width 133 height 31
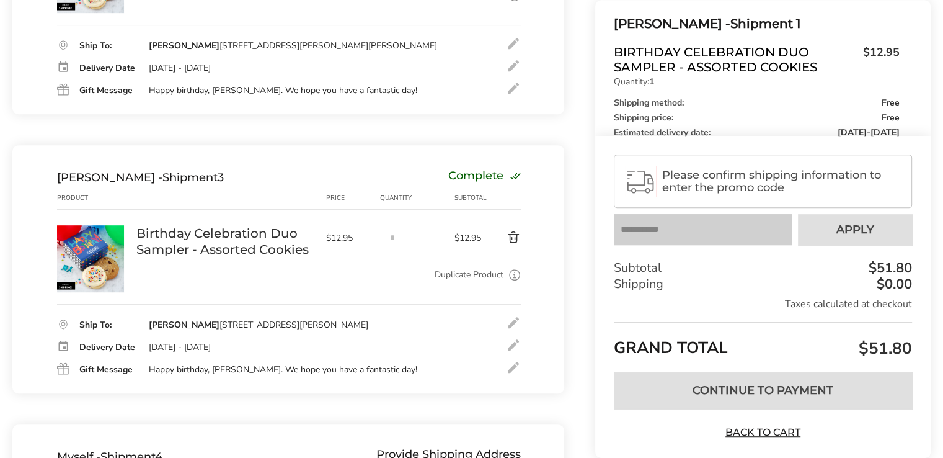
scroll to position [556, 0]
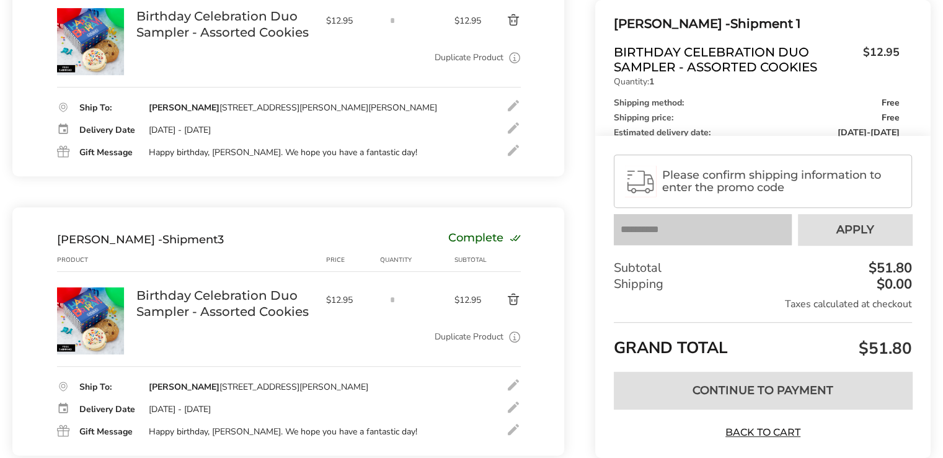
click at [513, 154] on div at bounding box center [513, 150] width 15 height 15
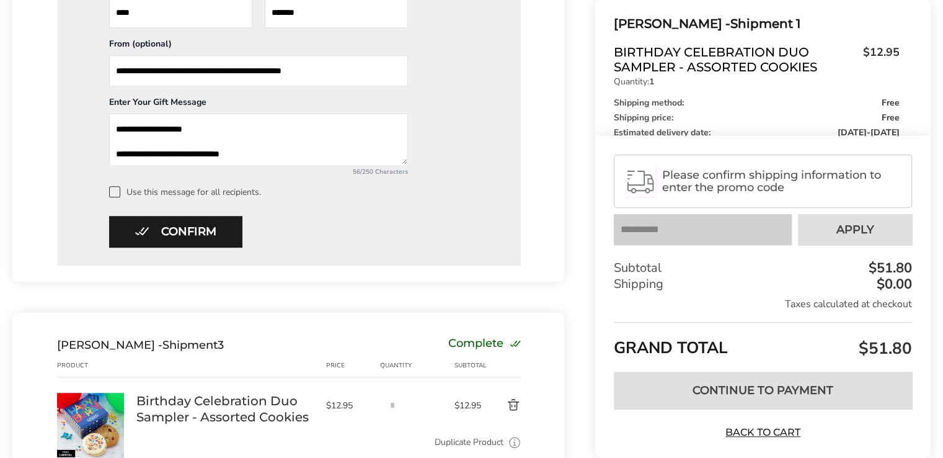
scroll to position [928, 0]
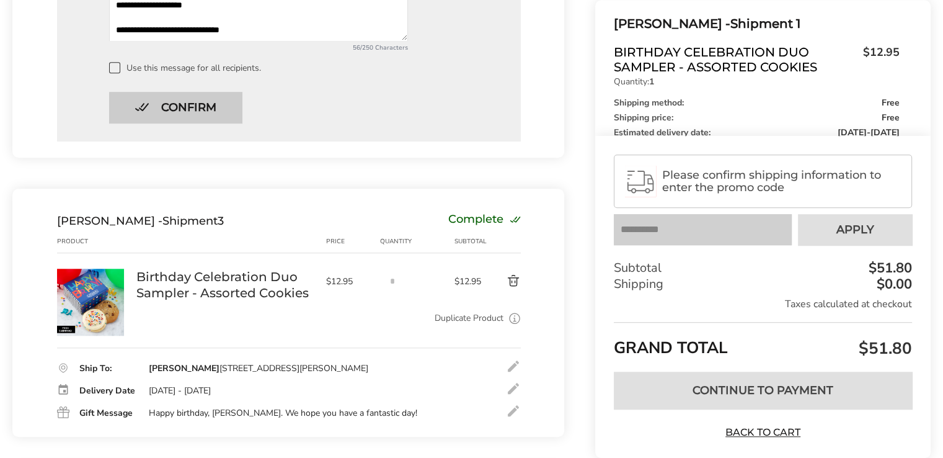
click at [214, 118] on button "Confirm" at bounding box center [175, 107] width 133 height 31
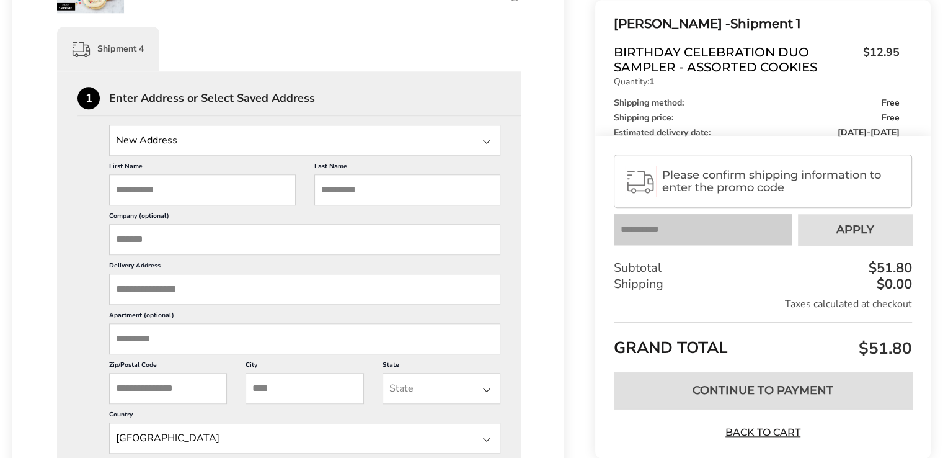
scroll to position [990, 0]
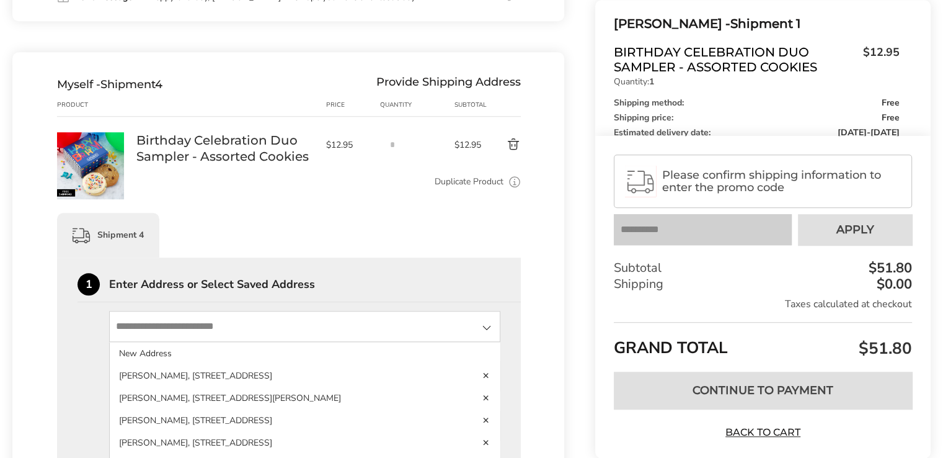
click at [253, 335] on input "State" at bounding box center [304, 326] width 391 height 31
click at [187, 331] on input "State" at bounding box center [304, 326] width 391 height 31
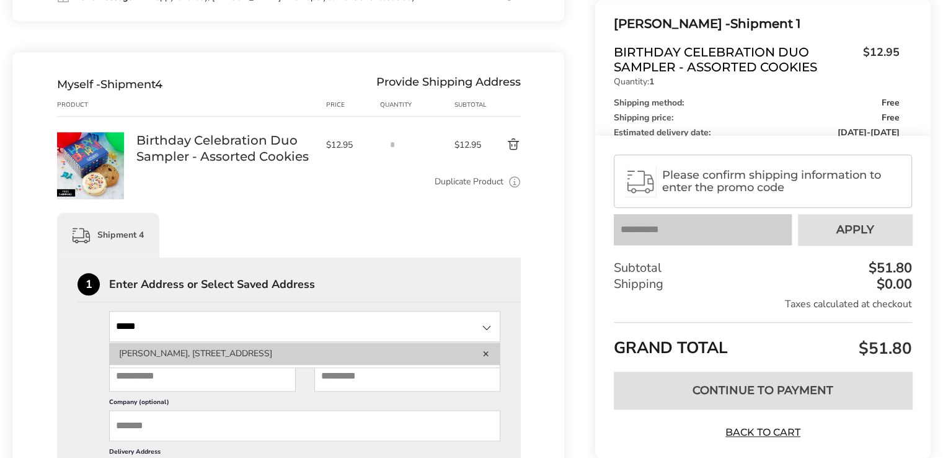
type input "*****"
click at [196, 358] on li "[PERSON_NAME], [STREET_ADDRESS]" at bounding box center [305, 353] width 390 height 22
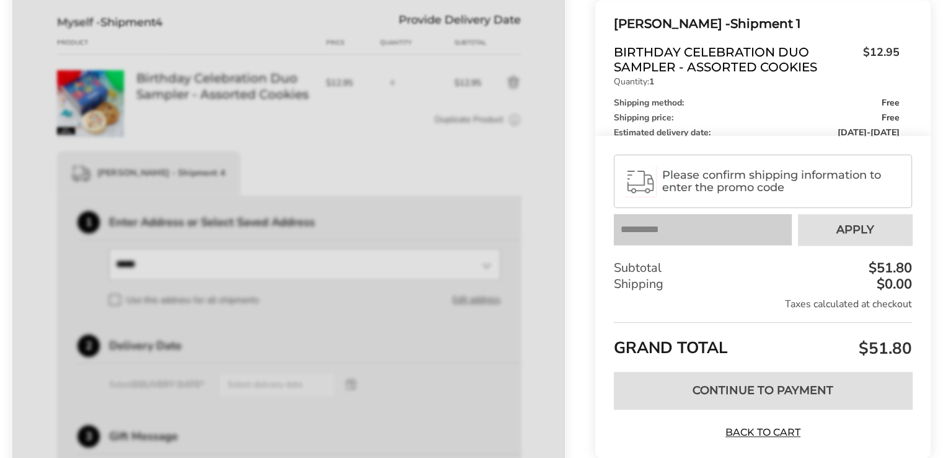
scroll to position [1114, 0]
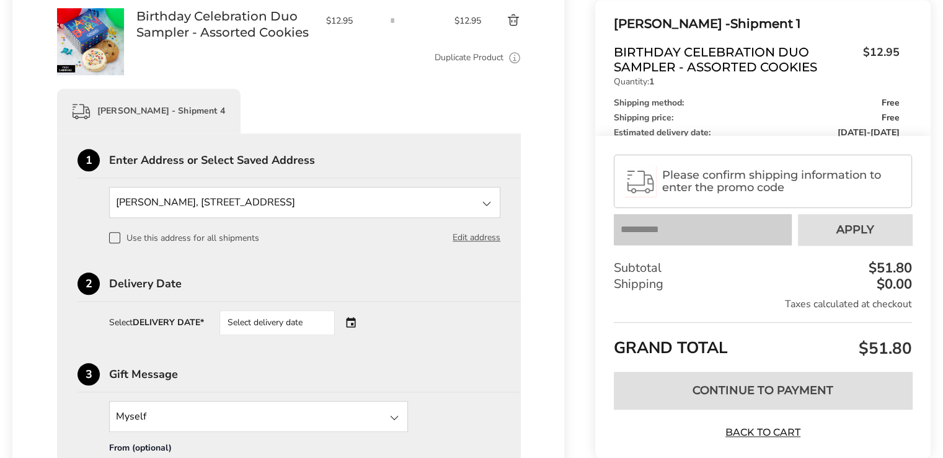
click at [269, 332] on div "Select delivery date" at bounding box center [277, 322] width 115 height 25
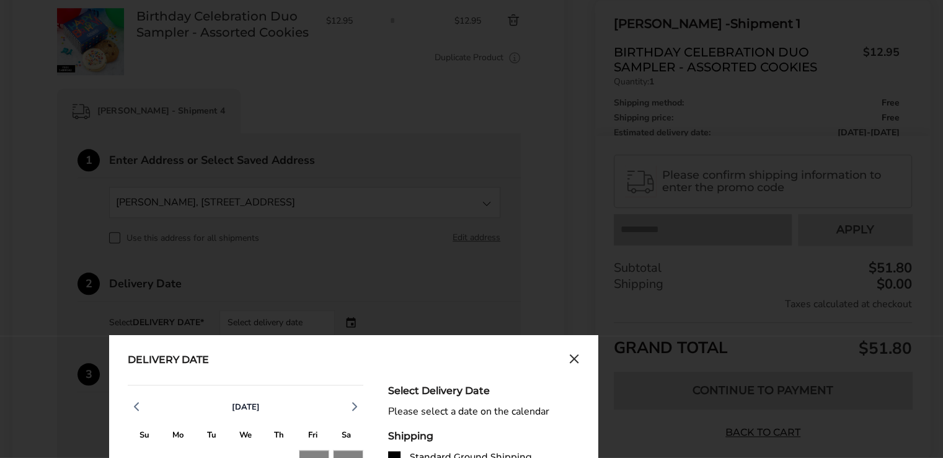
scroll to position [1300, 0]
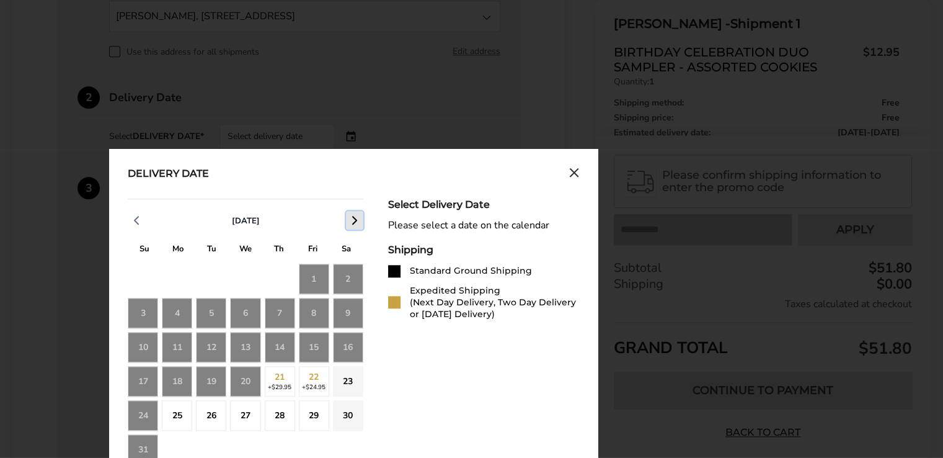
click at [356, 228] on icon "button" at bounding box center [354, 220] width 15 height 15
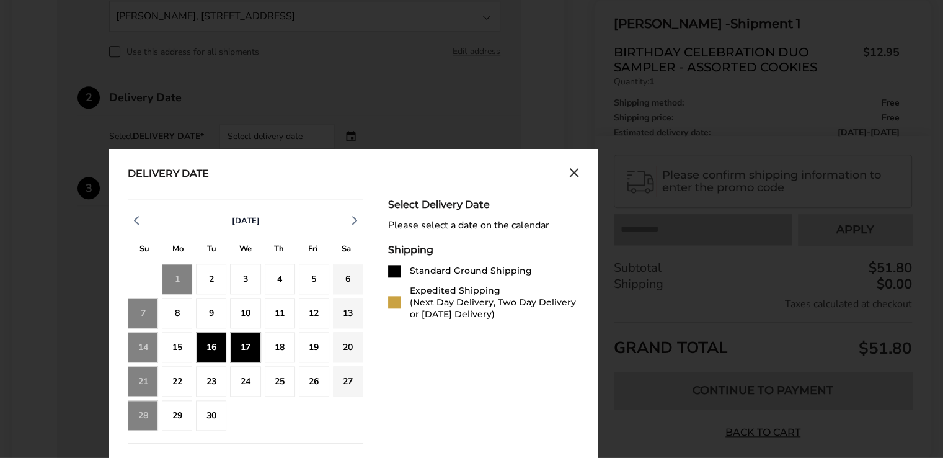
click at [249, 347] on div "17" at bounding box center [245, 347] width 30 height 30
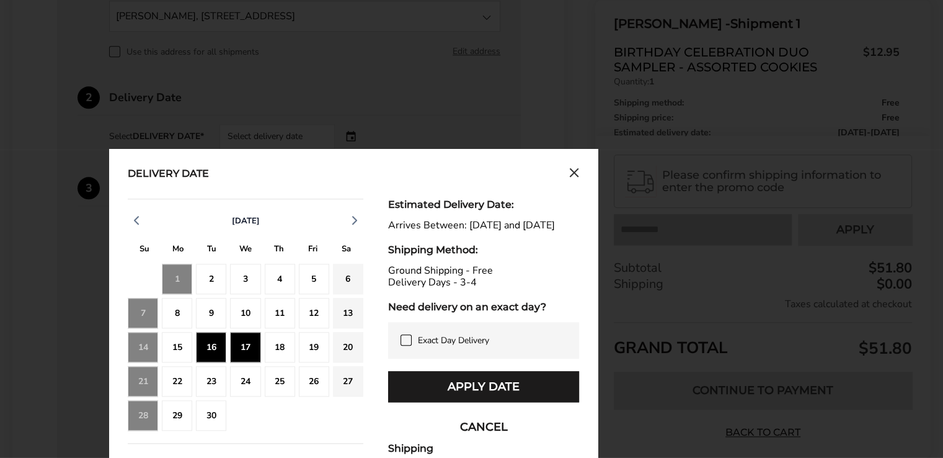
click at [440, 400] on button "Apply Date" at bounding box center [483, 386] width 191 height 31
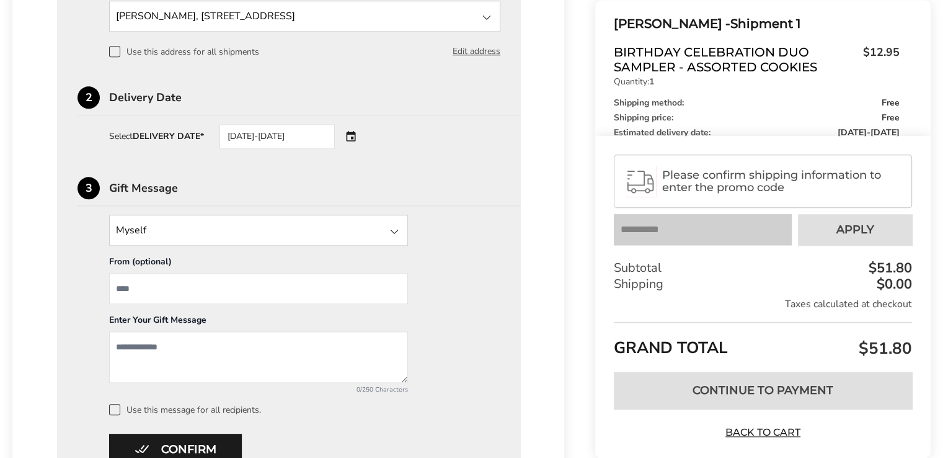
click at [318, 243] on input "State" at bounding box center [258, 230] width 299 height 31
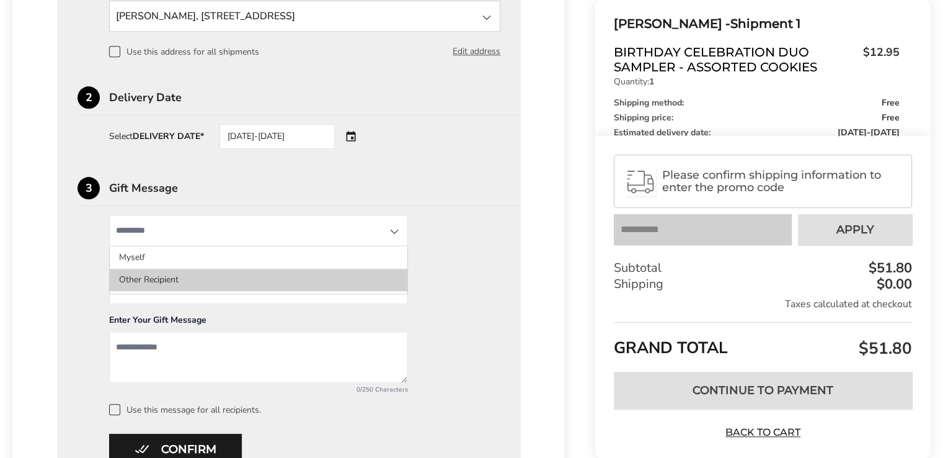
click at [154, 286] on li "Other Recipient" at bounding box center [259, 280] width 298 height 22
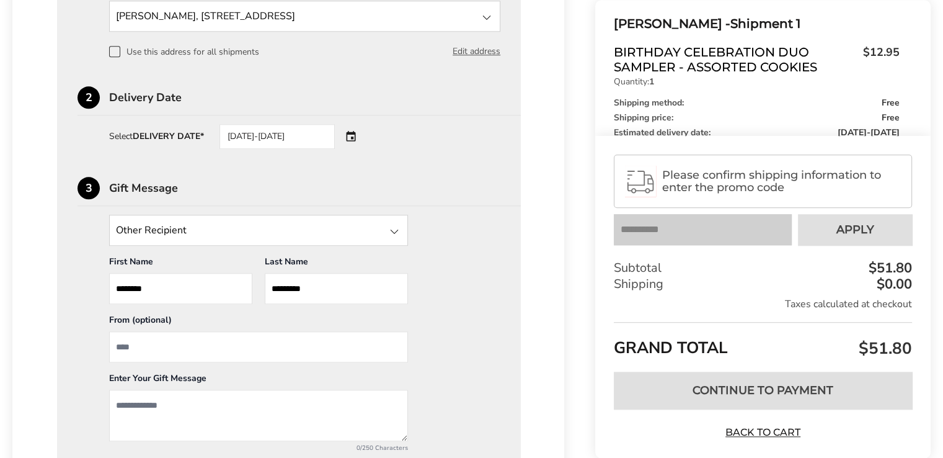
click at [147, 356] on input "From" at bounding box center [258, 346] width 299 height 31
type input "**********"
click at [128, 407] on textarea "Add a message" at bounding box center [258, 414] width 299 height 51
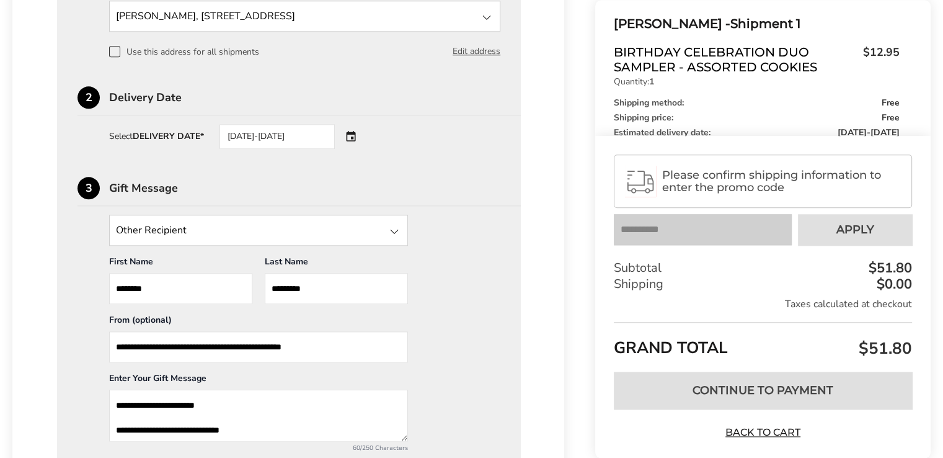
scroll to position [1424, 0]
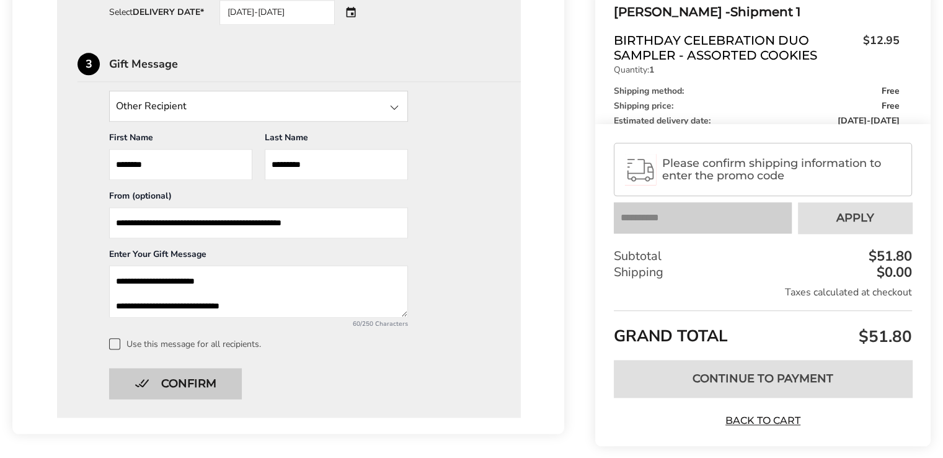
type textarea "**********"
click at [213, 391] on button "Confirm" at bounding box center [175, 383] width 133 height 31
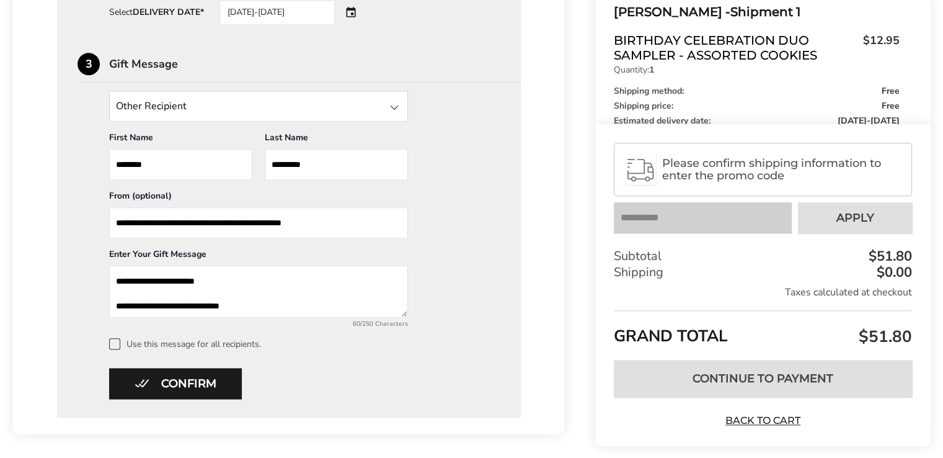
scroll to position [928, 0]
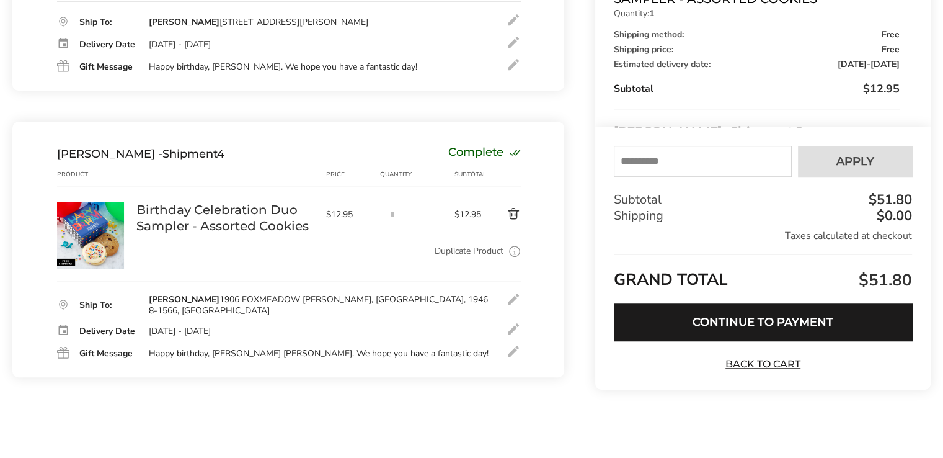
click at [455, 251] on link "Duplicate Product" at bounding box center [469, 251] width 69 height 14
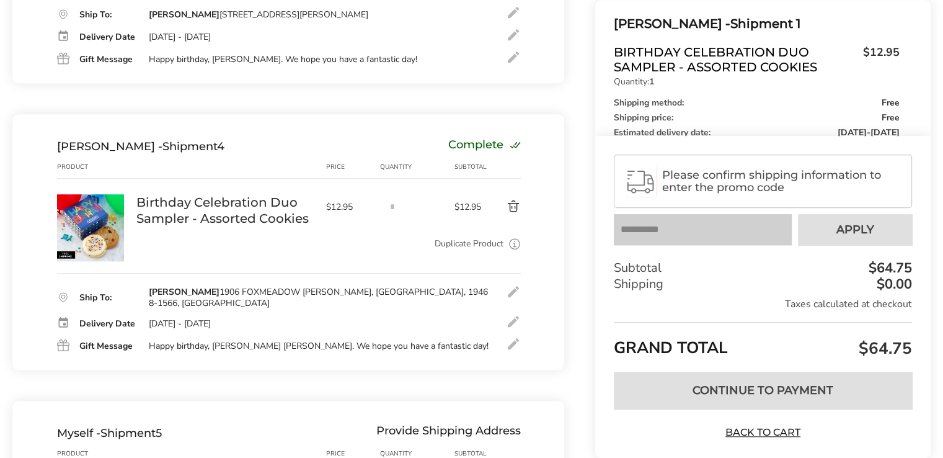
scroll to position [1422, 0]
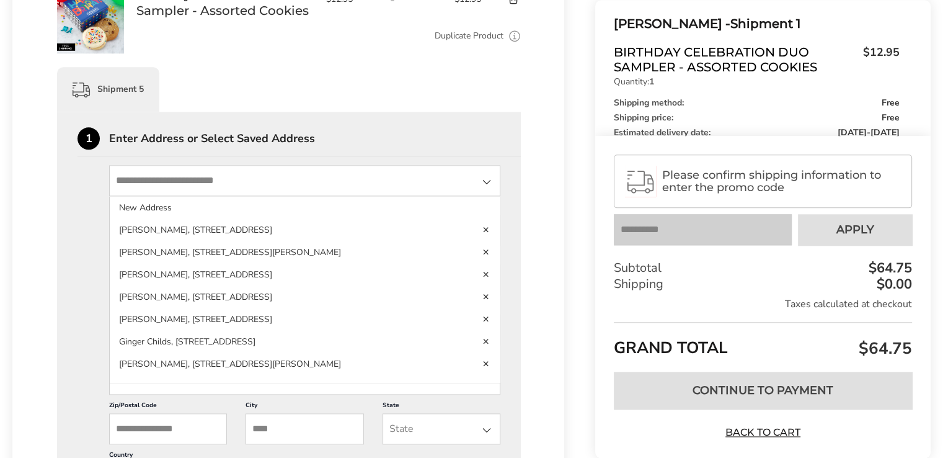
click at [231, 190] on input "State" at bounding box center [304, 180] width 391 height 31
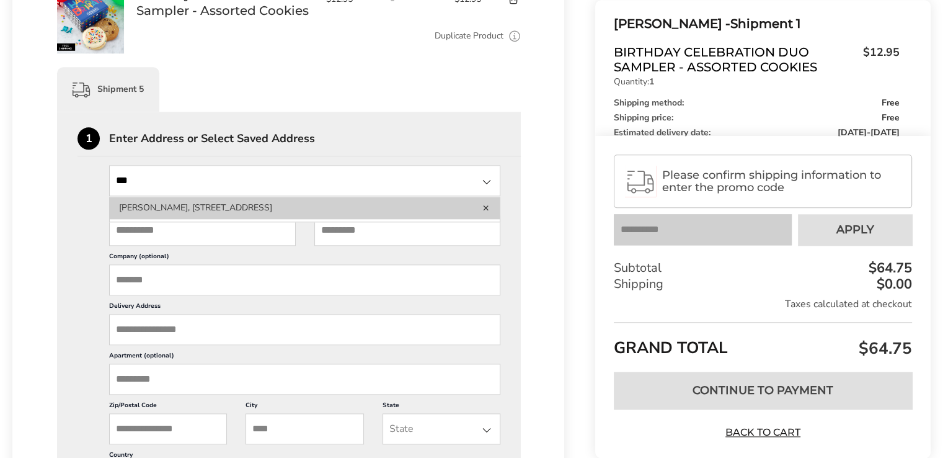
type input "***"
click at [294, 211] on li "[PERSON_NAME], [STREET_ADDRESS]" at bounding box center [305, 208] width 390 height 22
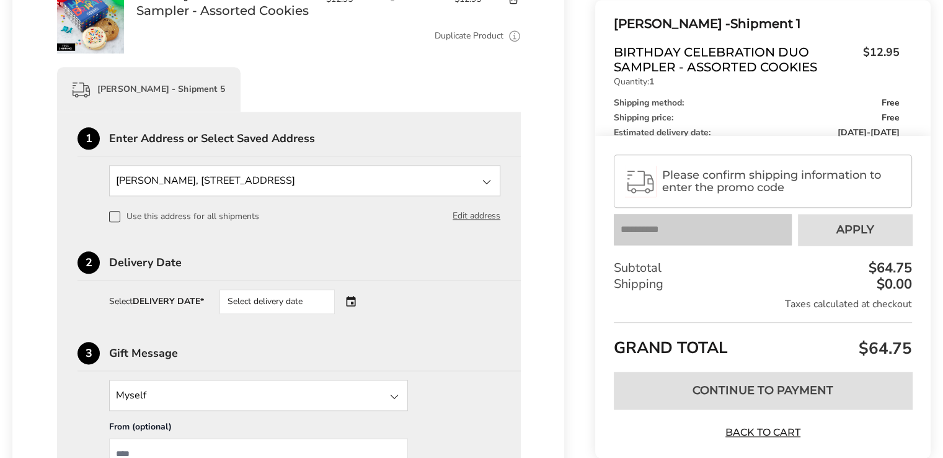
click at [279, 306] on div "Select delivery date" at bounding box center [277, 301] width 115 height 25
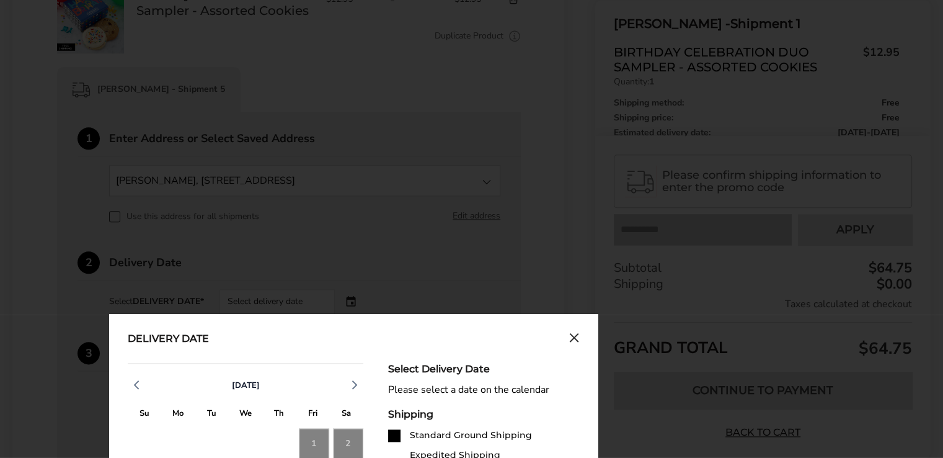
scroll to position [1608, 0]
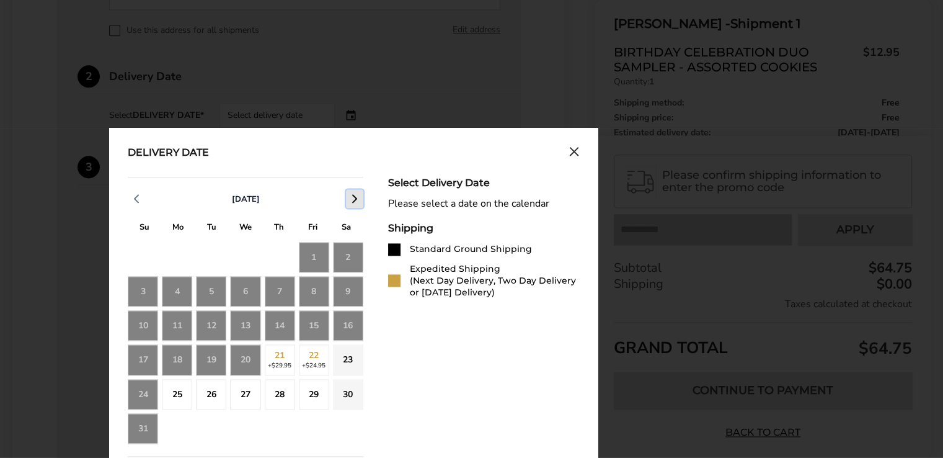
click at [355, 204] on icon "button" at bounding box center [354, 198] width 15 height 15
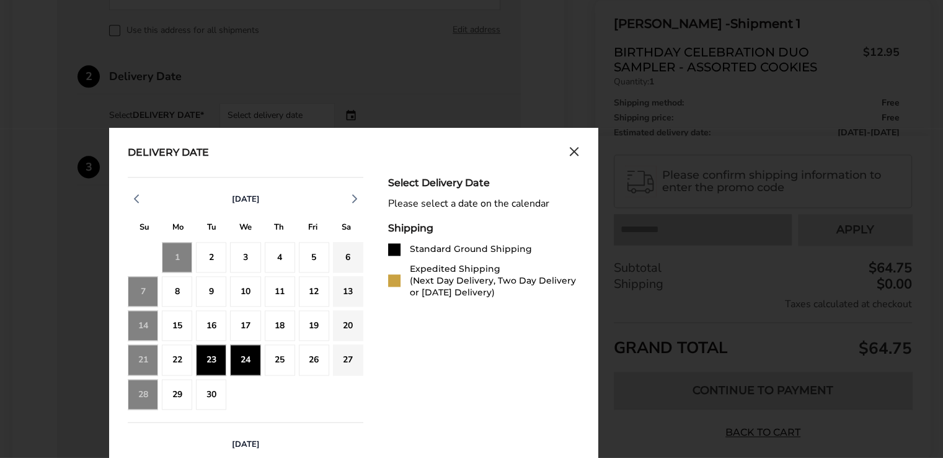
click at [248, 358] on div "24" at bounding box center [245, 359] width 30 height 30
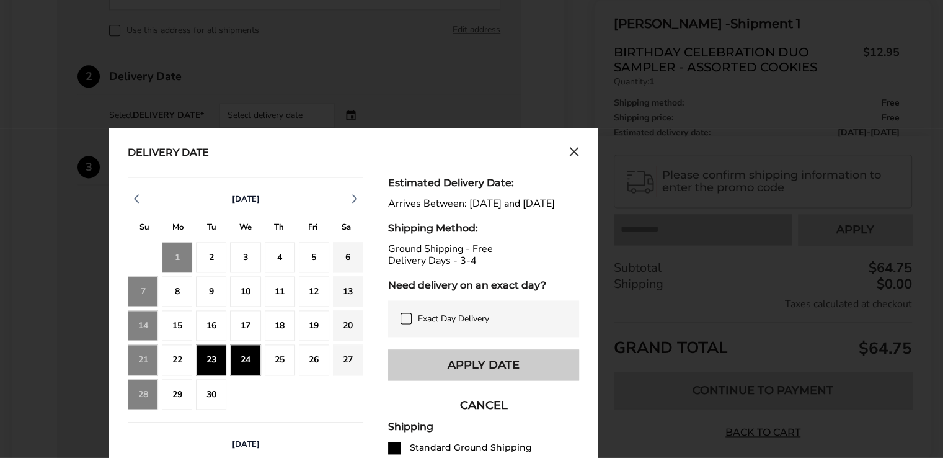
click at [446, 376] on button "Apply Date" at bounding box center [483, 364] width 191 height 31
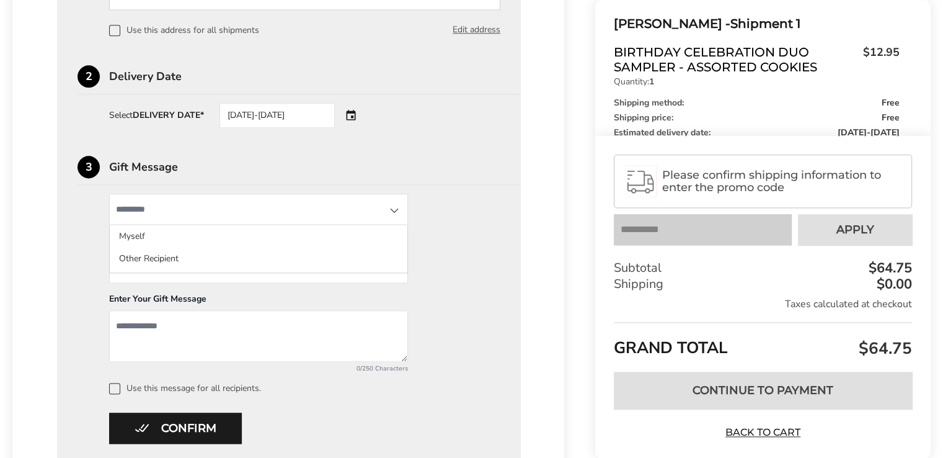
click at [169, 215] on input "State" at bounding box center [258, 208] width 299 height 31
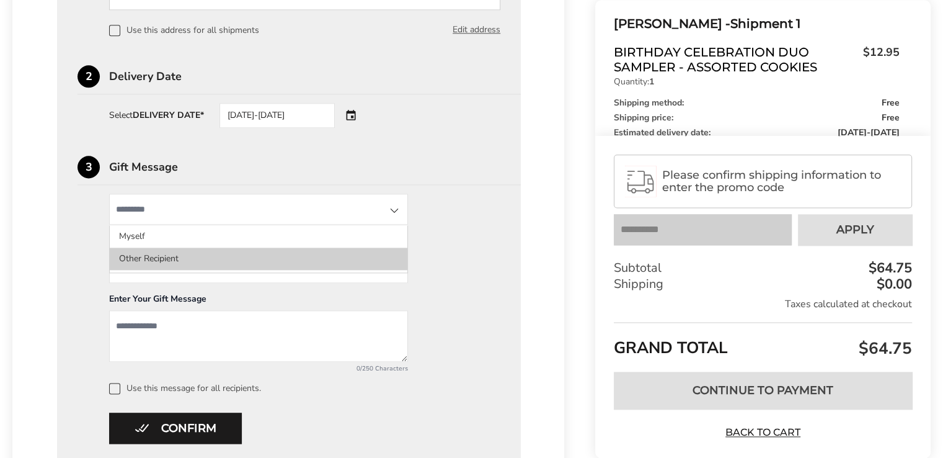
click at [146, 264] on li "Other Recipient" at bounding box center [259, 258] width 298 height 22
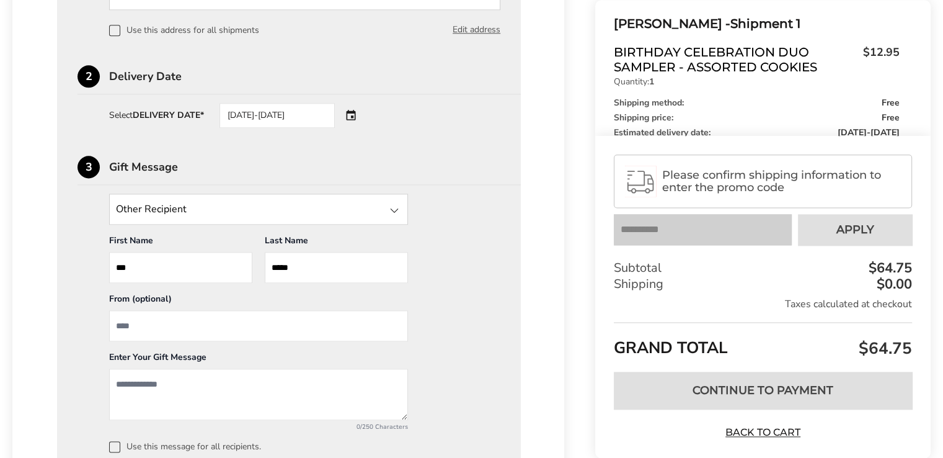
click at [134, 325] on input "From" at bounding box center [258, 325] width 299 height 31
type input "**********"
click at [127, 388] on textarea "Add a message" at bounding box center [258, 393] width 299 height 51
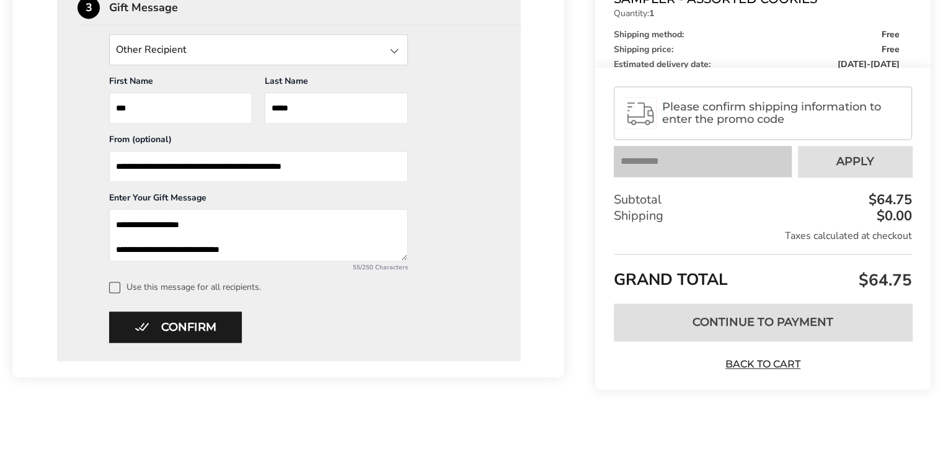
scroll to position [1648, 0]
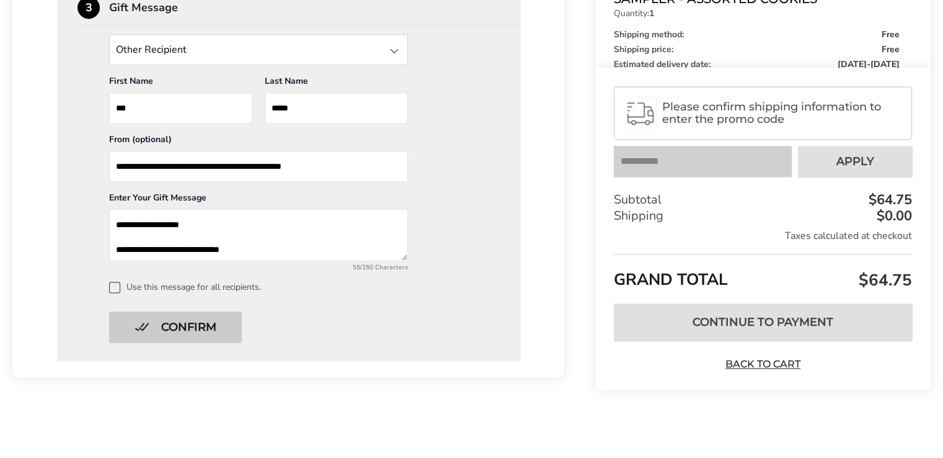
type textarea "**********"
click at [177, 321] on button "Confirm" at bounding box center [175, 326] width 133 height 31
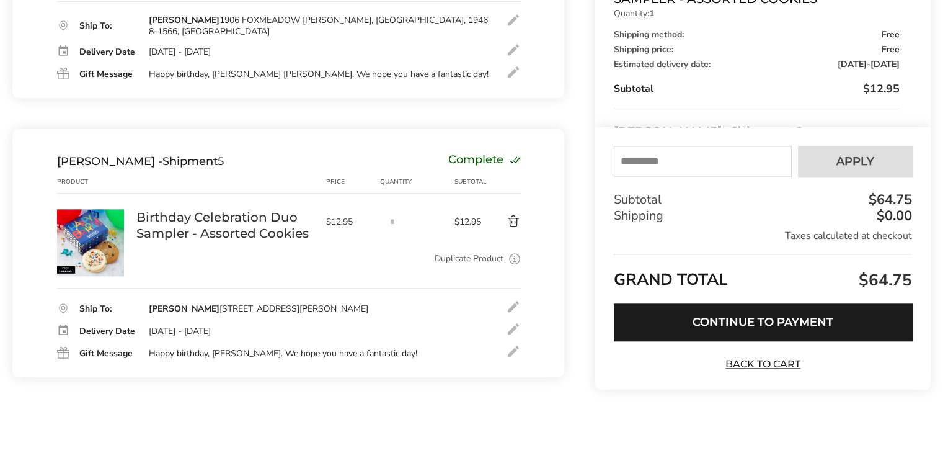
scroll to position [1206, 0]
click at [624, 162] on input "text" at bounding box center [703, 161] width 178 height 31
type input "**********"
click at [856, 174] on button "Apply" at bounding box center [855, 161] width 114 height 31
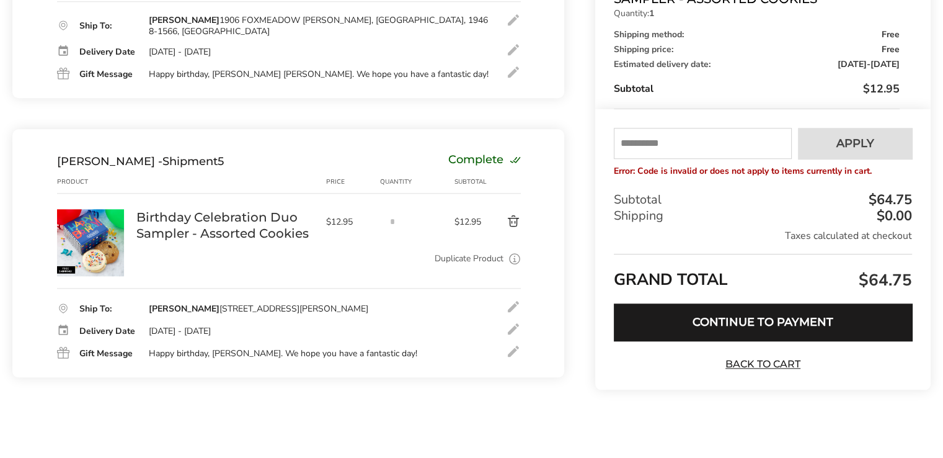
scroll to position [1144, 0]
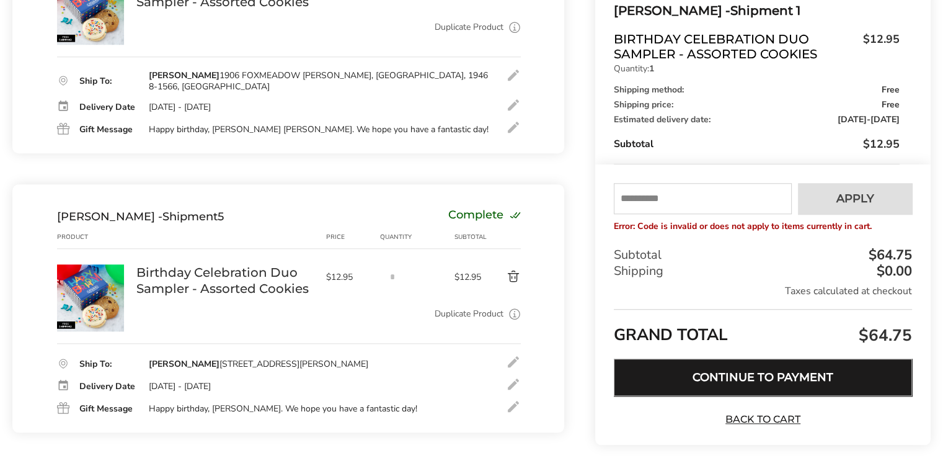
click at [772, 383] on button "Continue to Payment" at bounding box center [763, 376] width 298 height 37
